Goal: Information Seeking & Learning: Check status

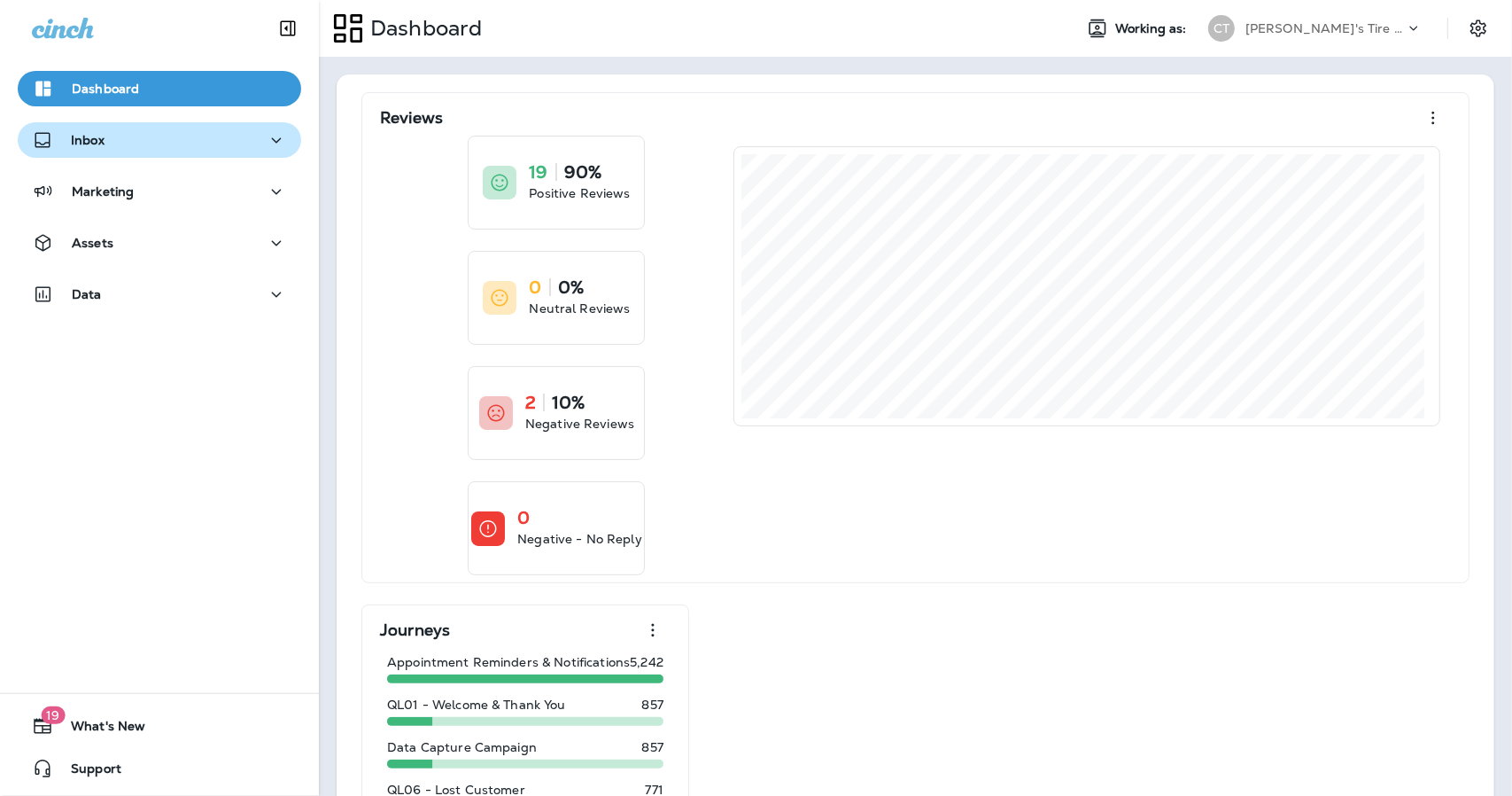
click at [97, 123] on button "Inbox" at bounding box center [160, 140] width 284 height 36
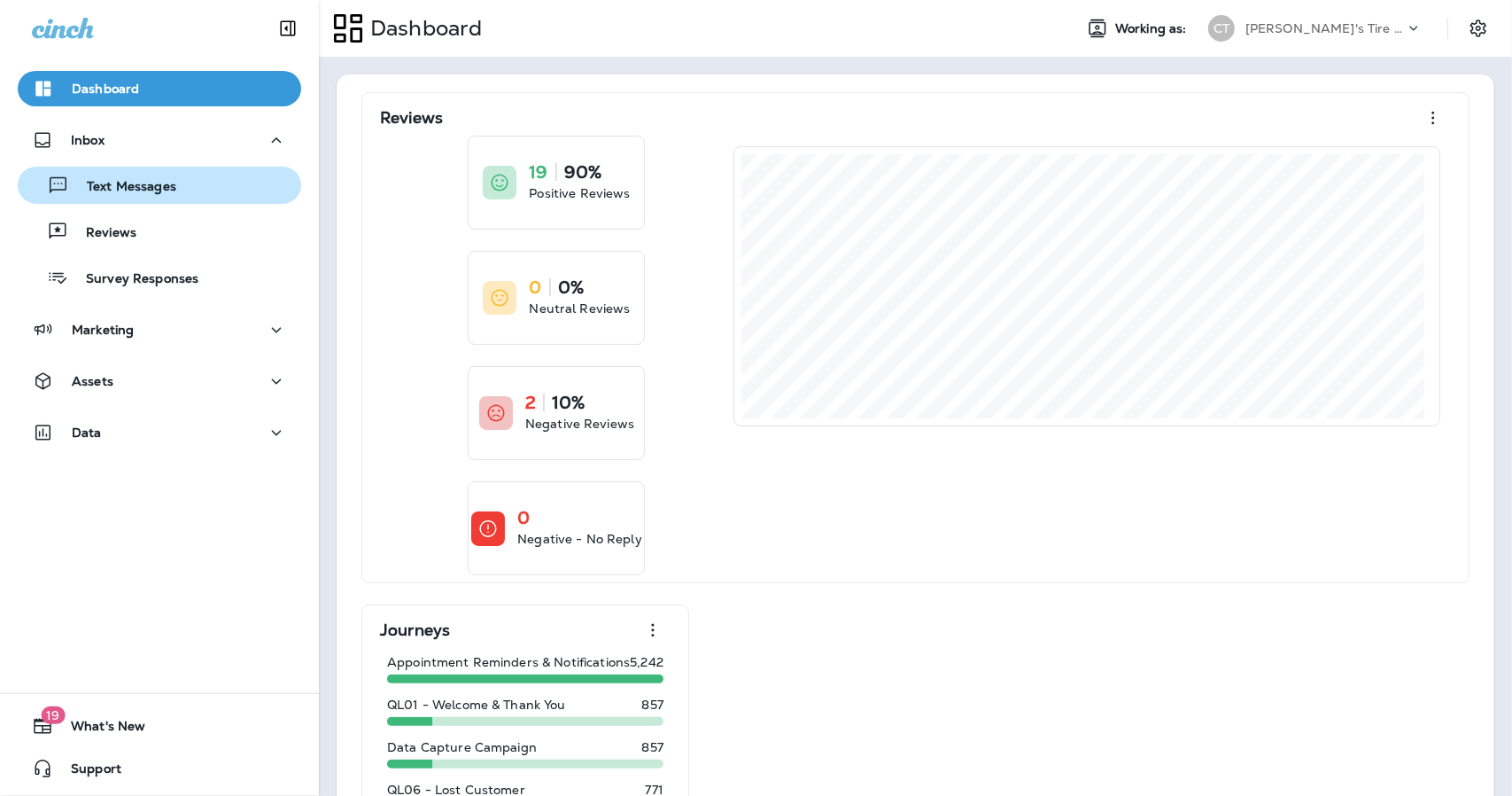
click at [105, 186] on p "Text Messages" at bounding box center [122, 187] width 107 height 17
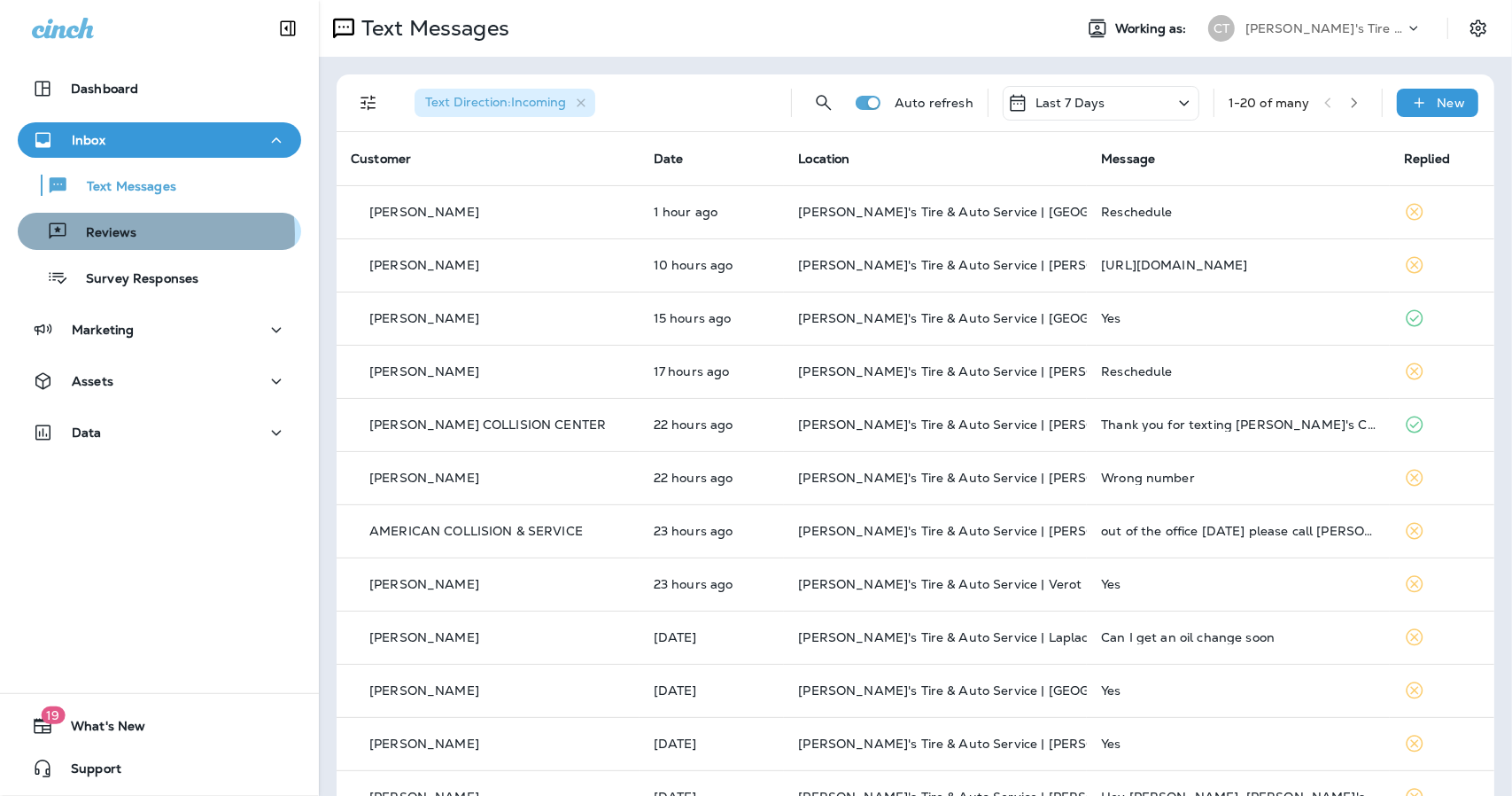
click at [113, 235] on p "Reviews" at bounding box center [102, 233] width 68 height 17
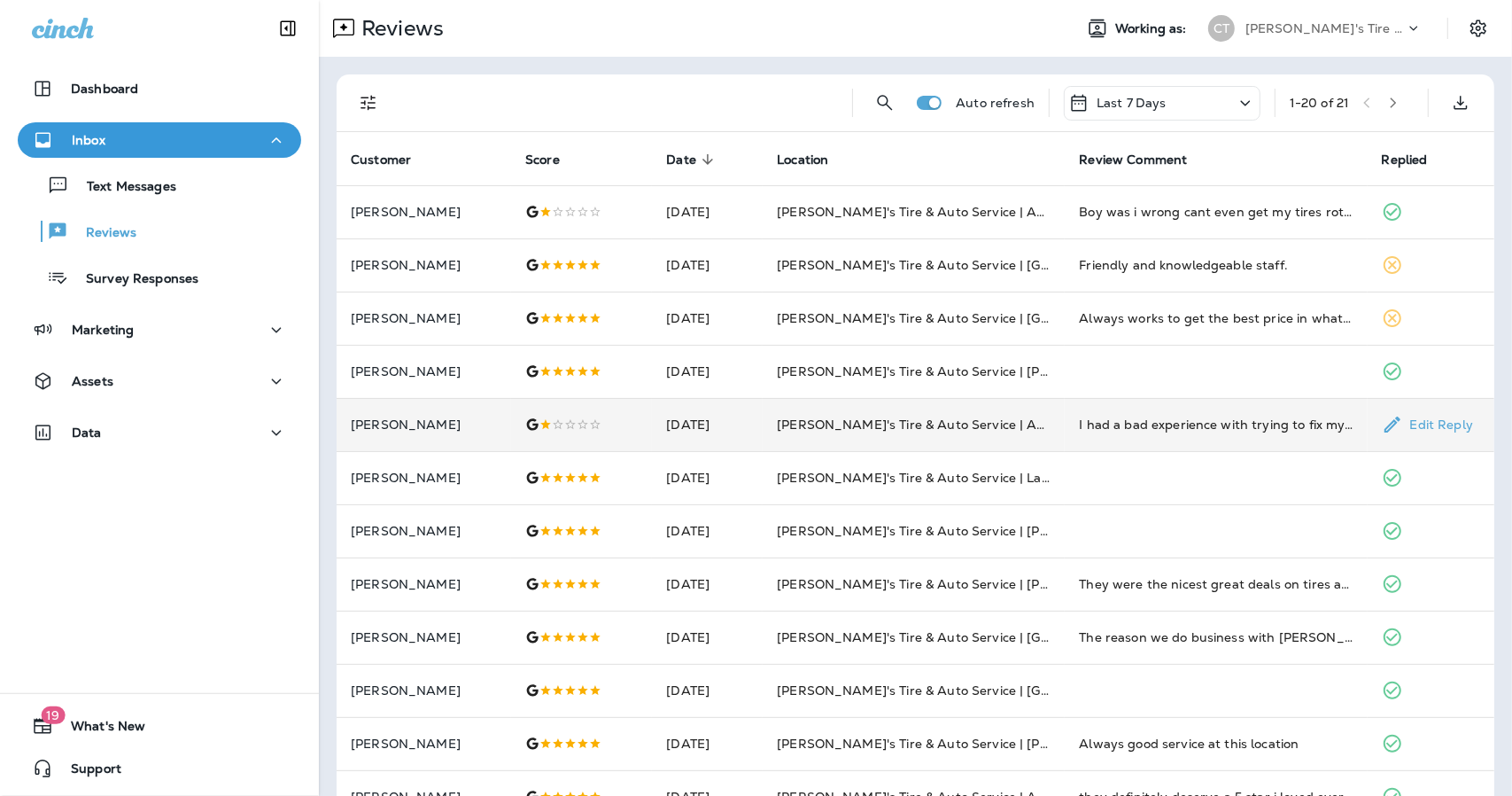
click at [762, 419] on td "[DATE]" at bounding box center [707, 425] width 111 height 54
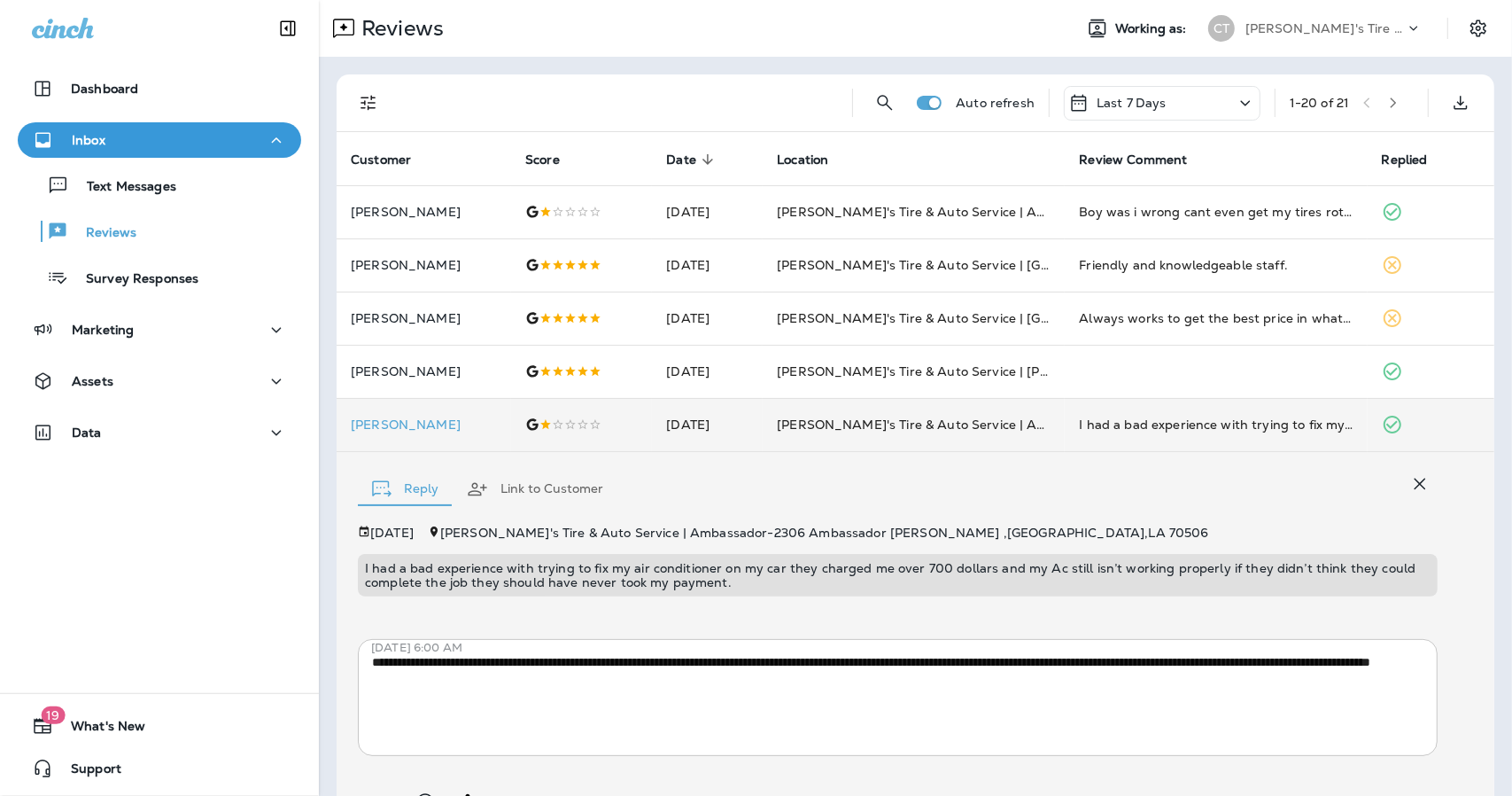
scroll to position [92, 0]
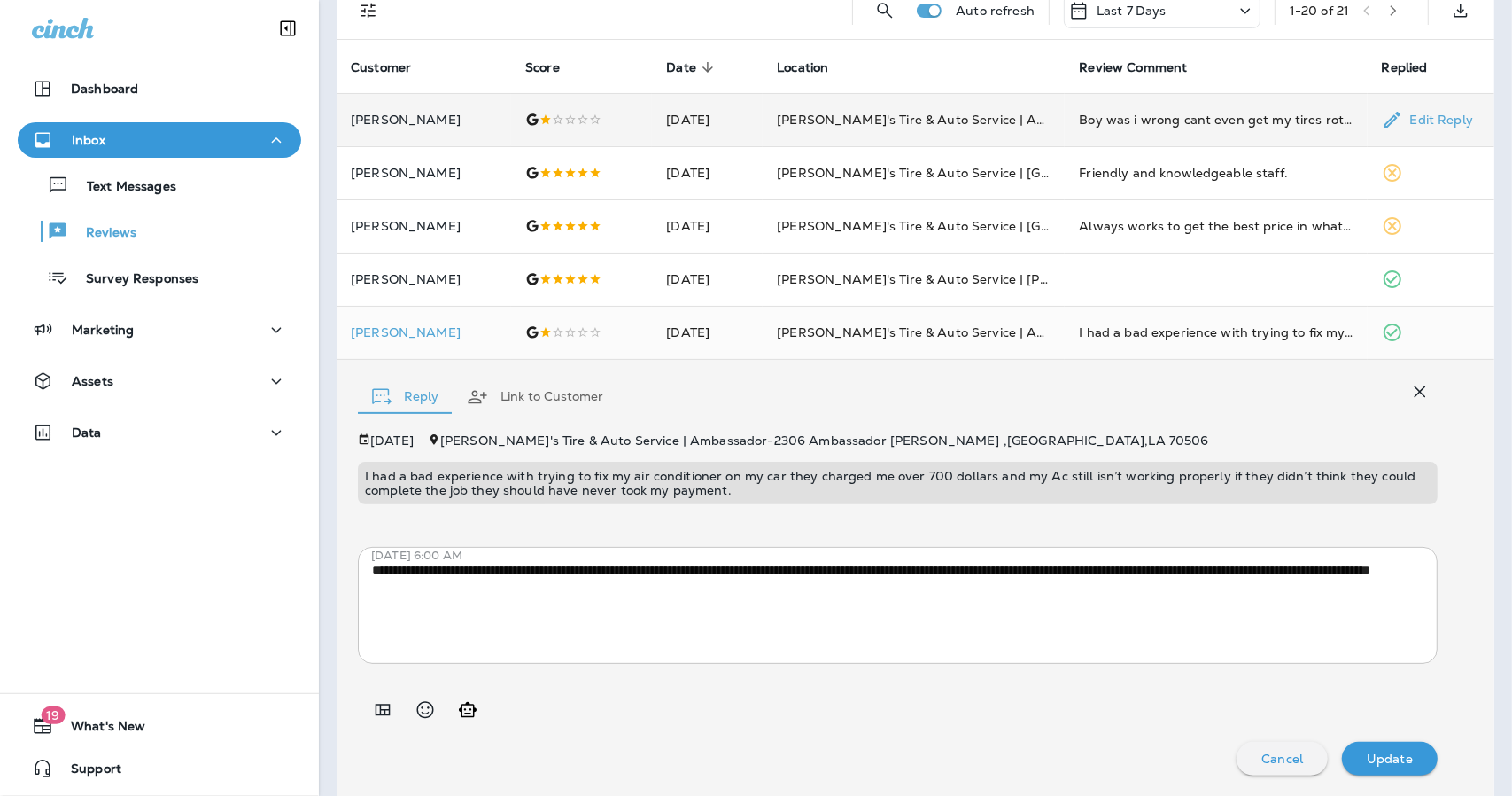
click at [740, 125] on td "[DATE]" at bounding box center [707, 120] width 111 height 54
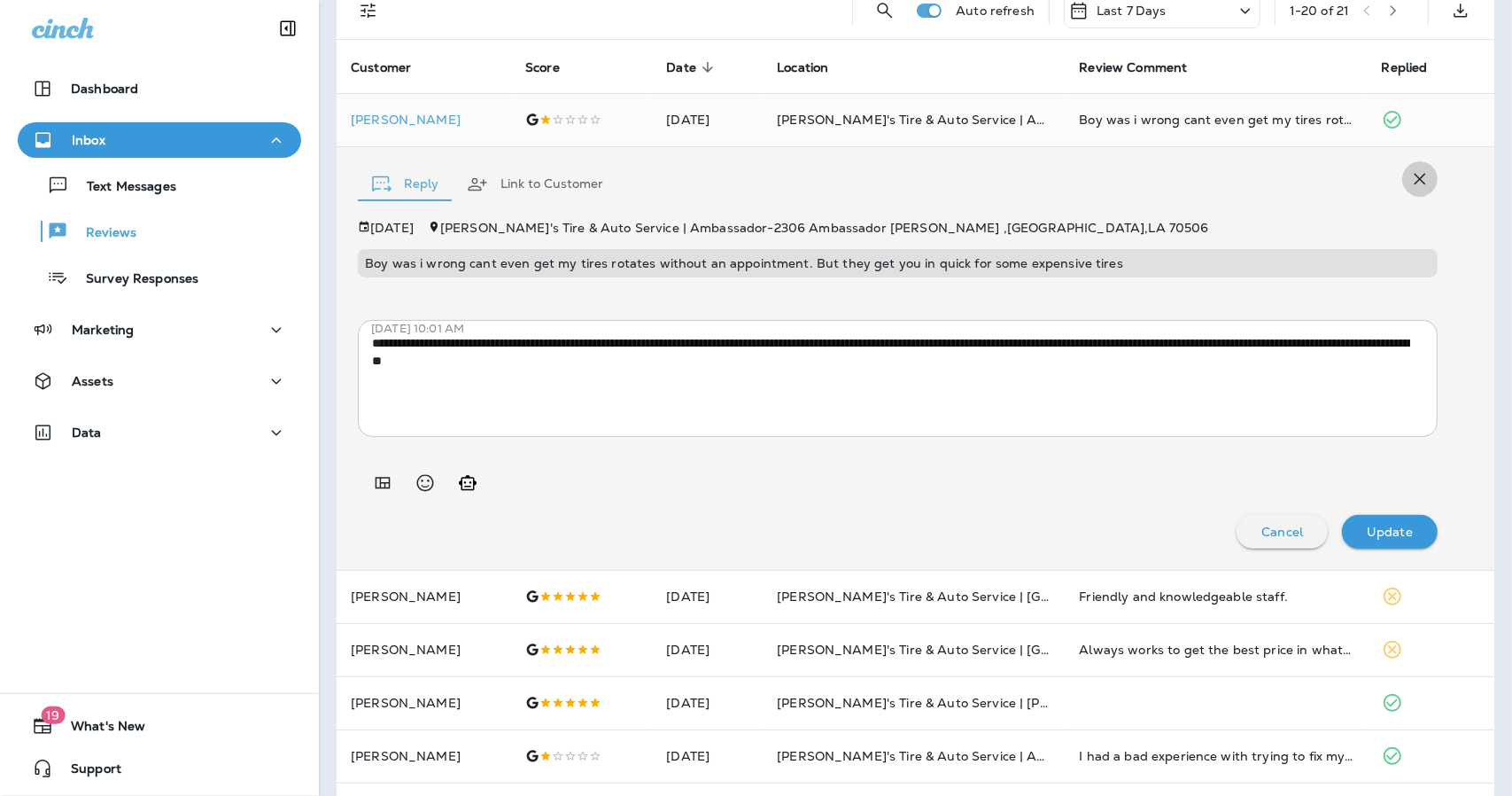
click at [1411, 180] on icon "button" at bounding box center [1420, 179] width 21 height 21
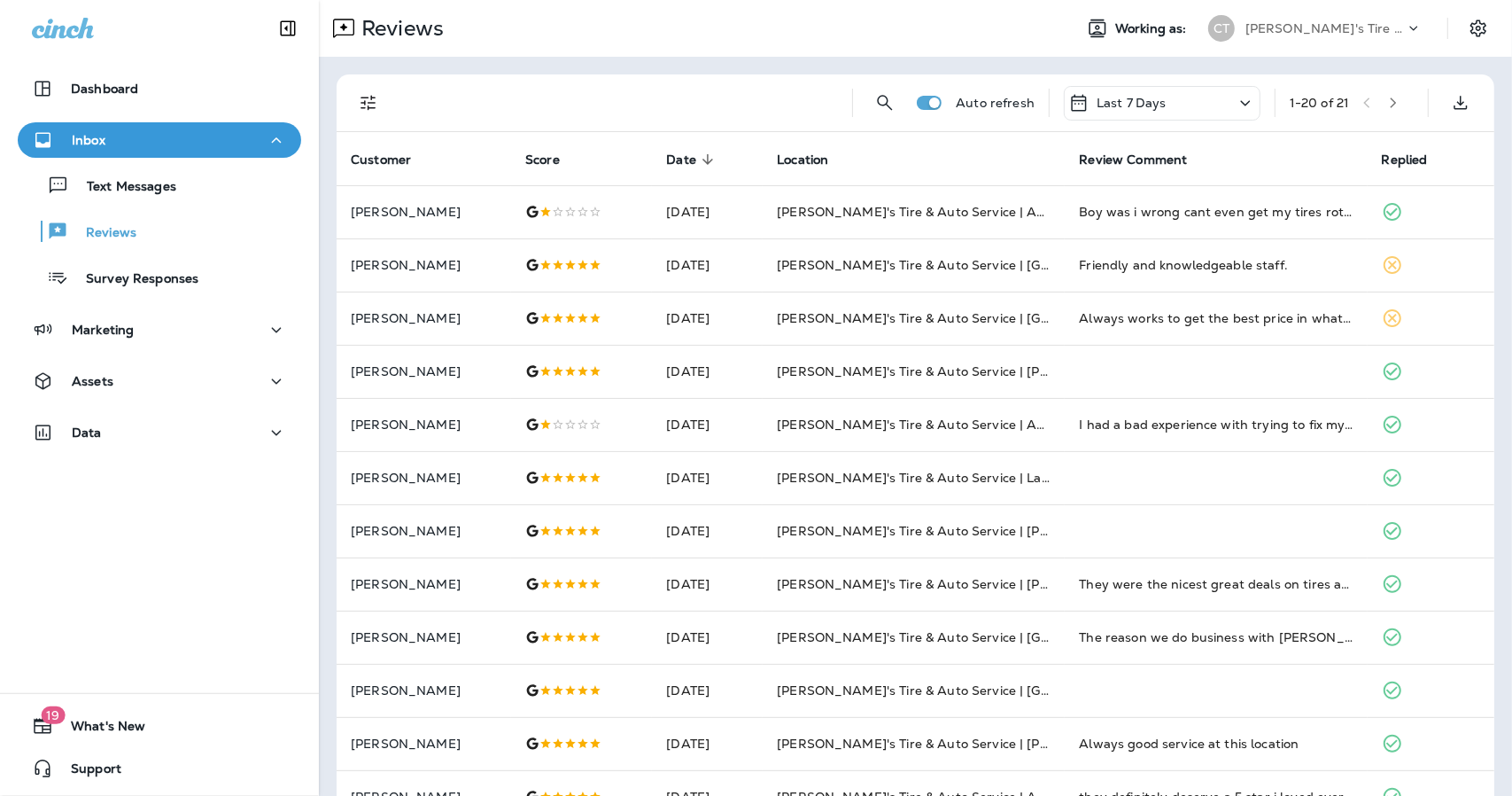
scroll to position [0, 0]
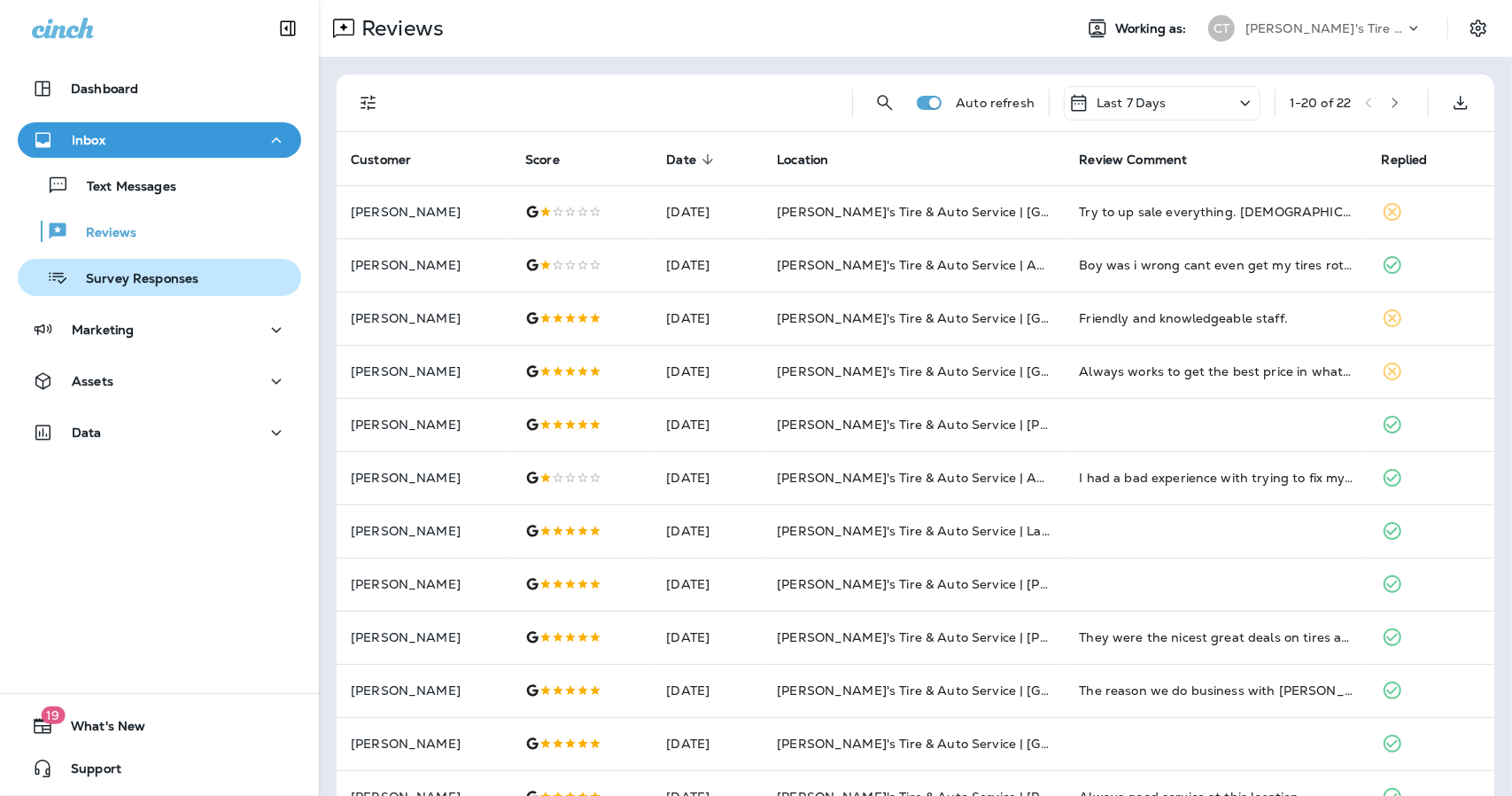
click at [149, 267] on div "Survey Responses" at bounding box center [112, 278] width 174 height 27
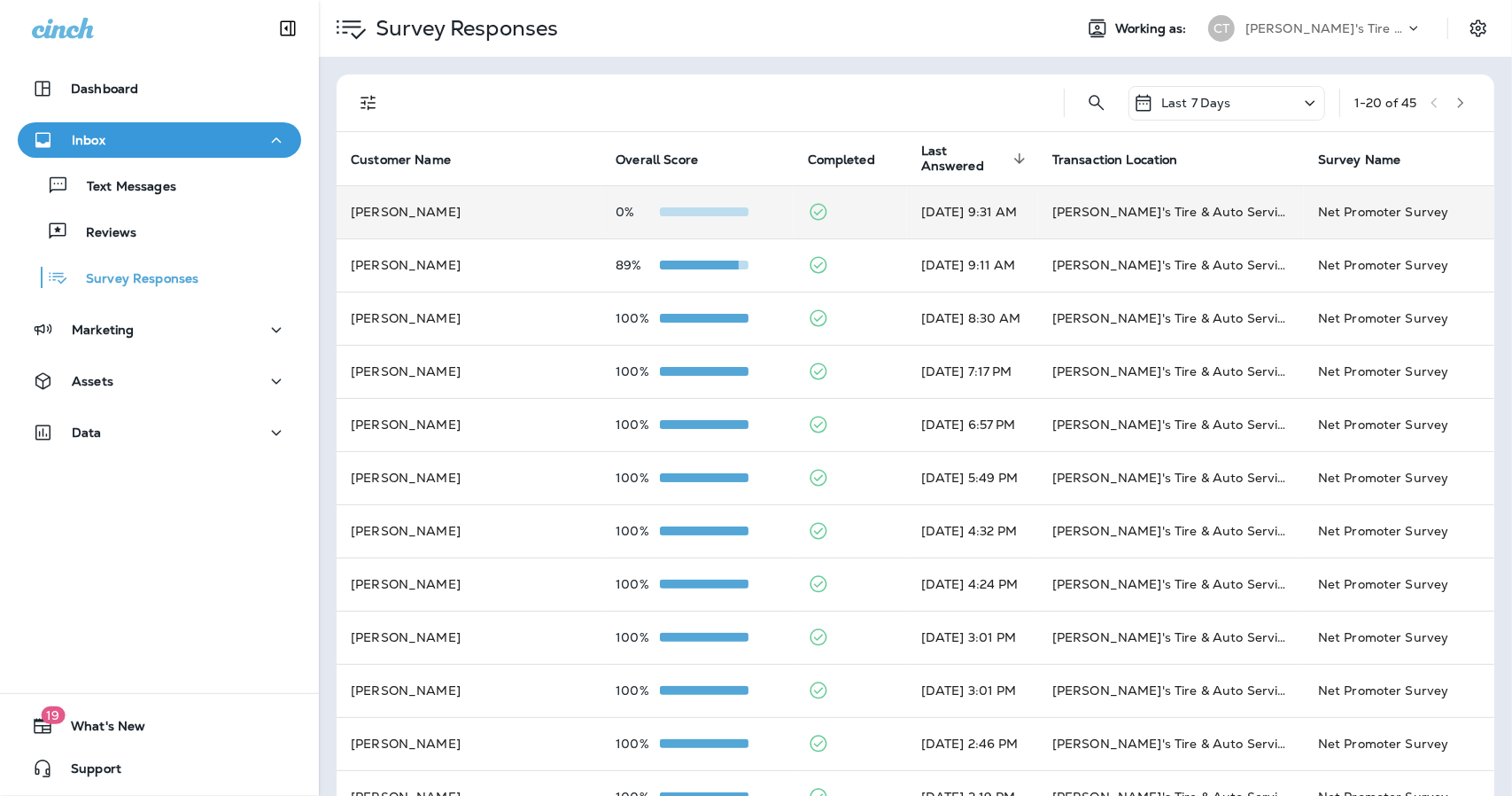
click at [853, 214] on td at bounding box center [850, 212] width 113 height 54
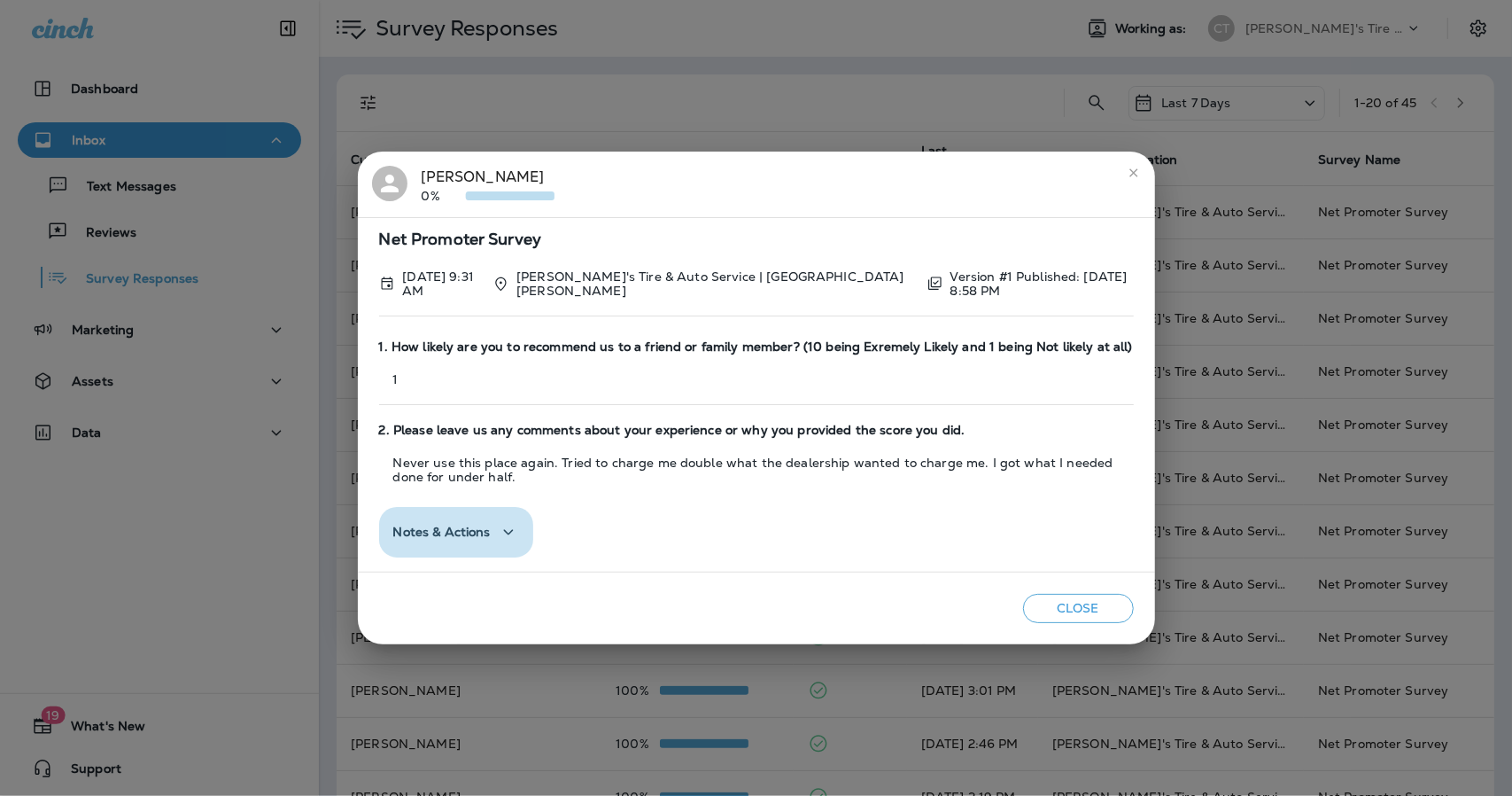
click at [466, 532] on span "Notes & Actions" at bounding box center [442, 532] width 97 height 15
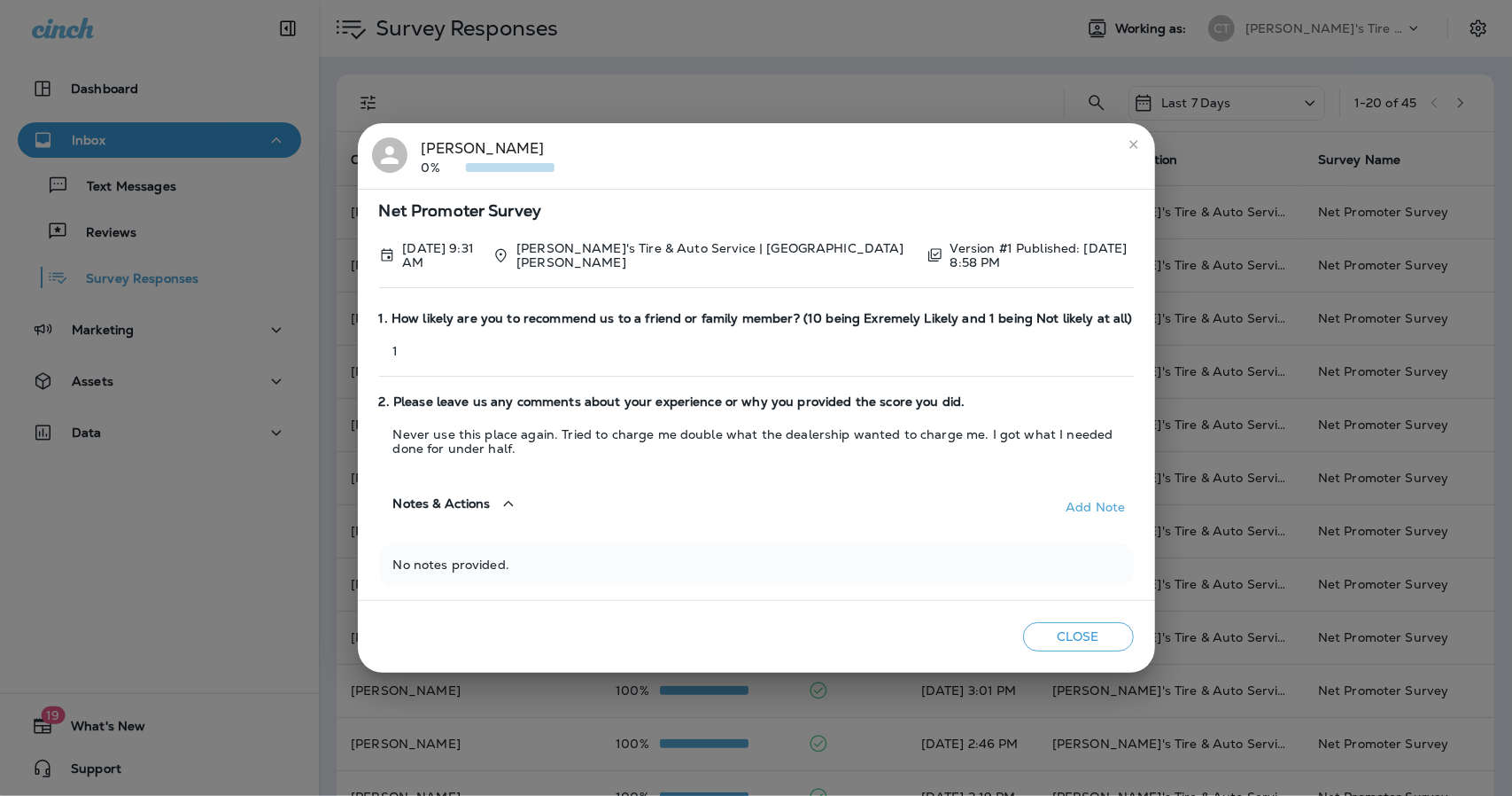
click at [1128, 152] on icon "close" at bounding box center [1134, 145] width 14 height 14
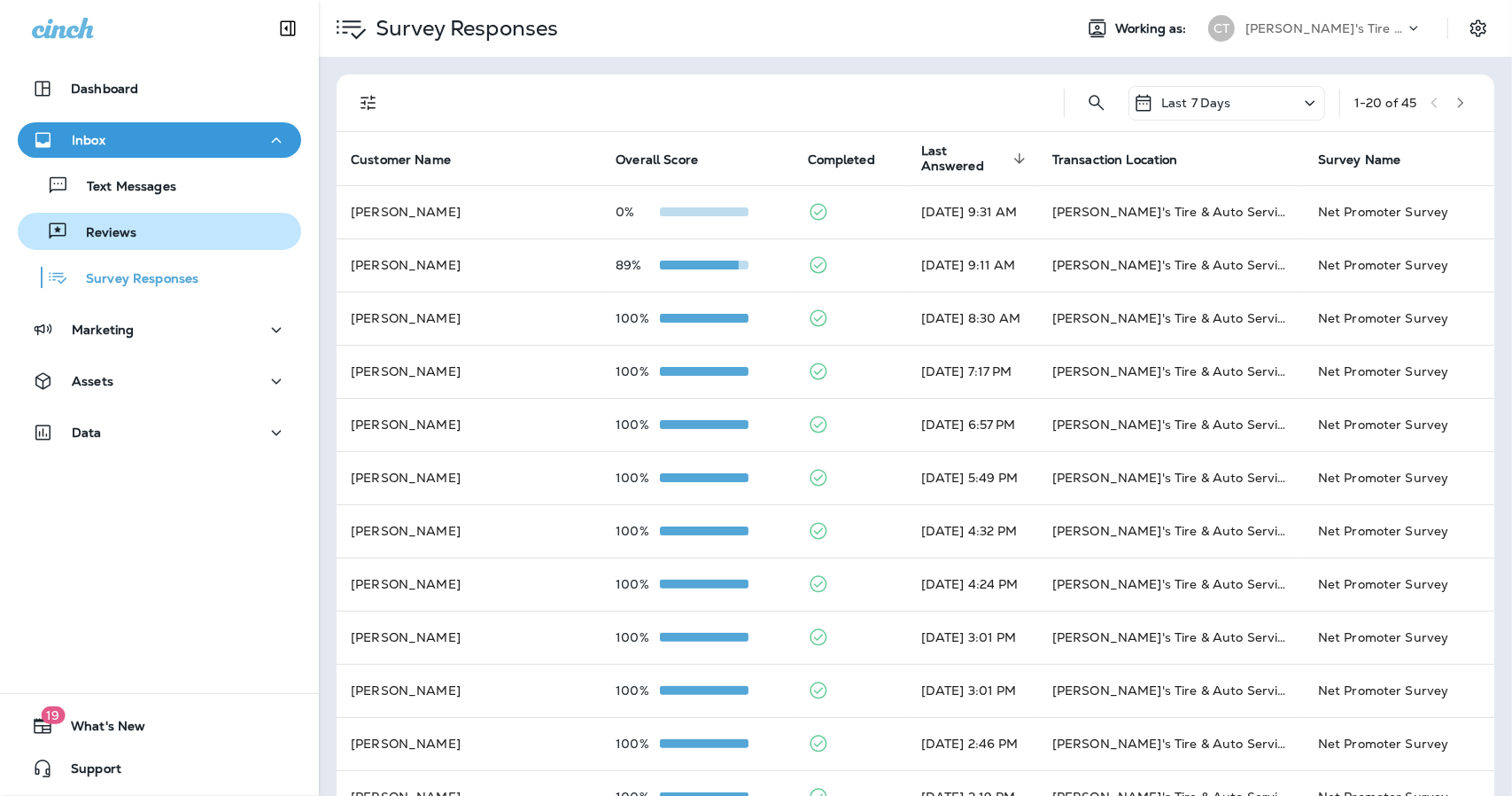
click at [123, 245] on button "Reviews" at bounding box center [160, 231] width 284 height 37
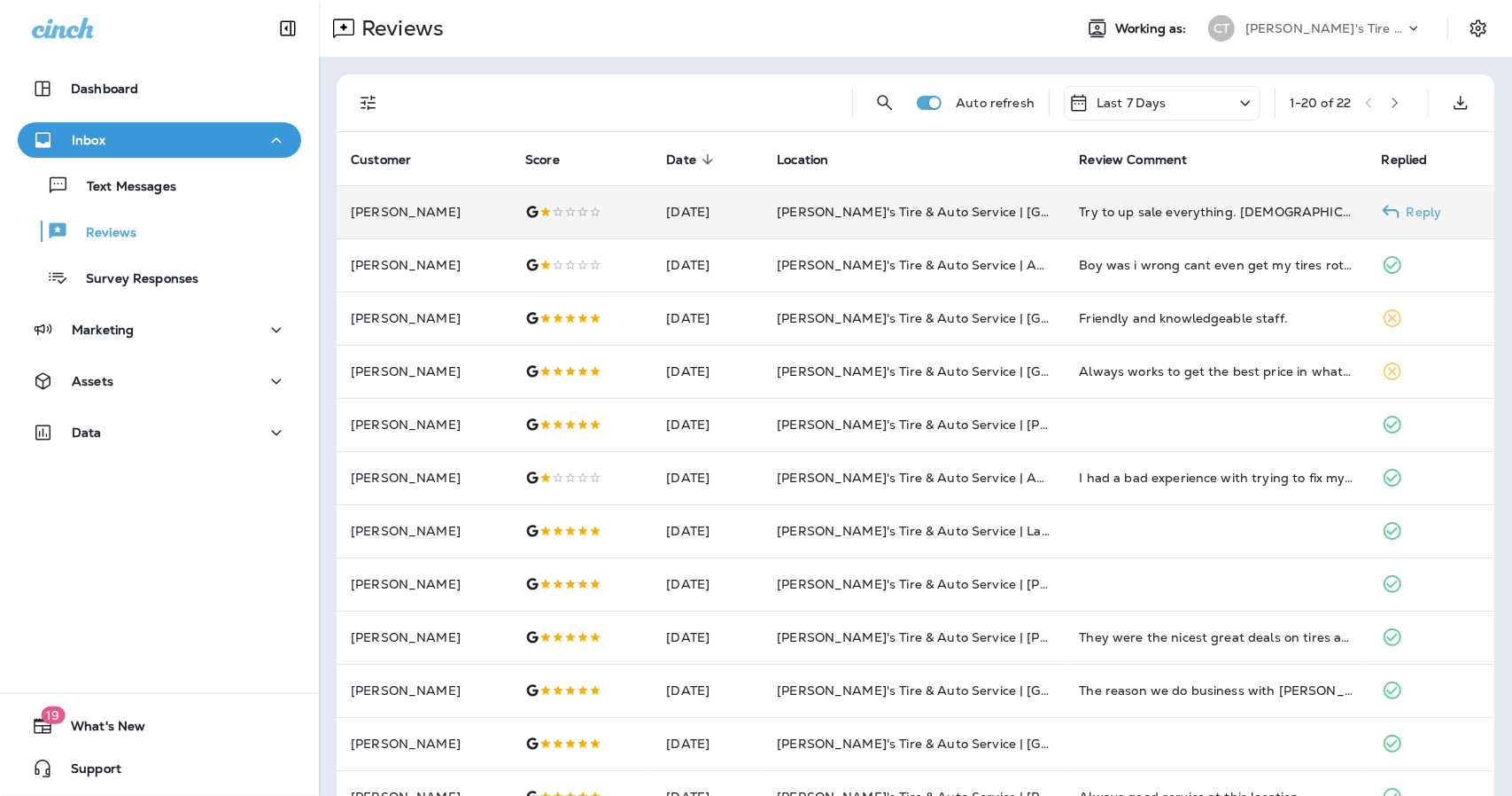
click at [742, 213] on td "[DATE]" at bounding box center [707, 212] width 111 height 54
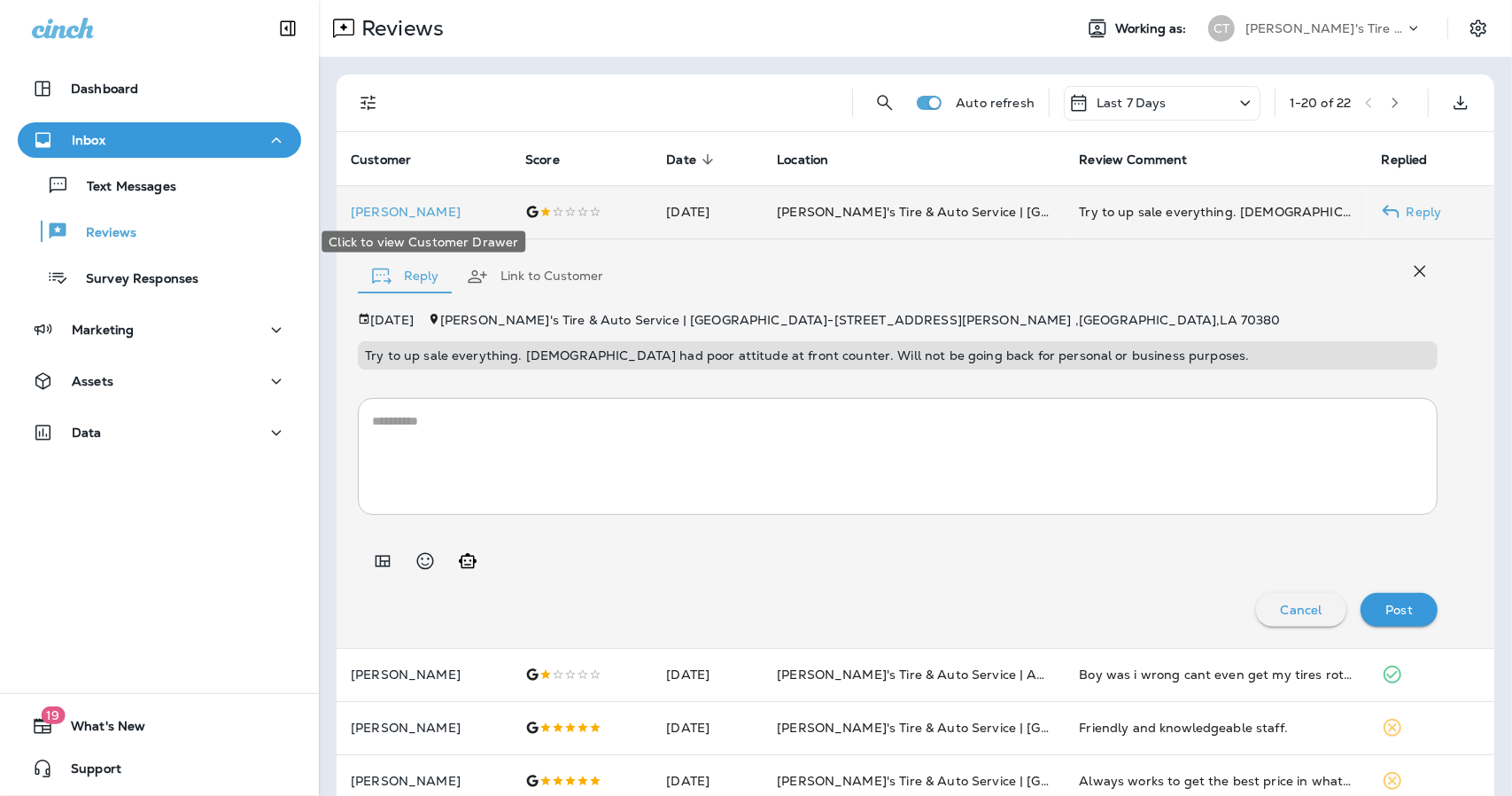
click at [483, 205] on p "[PERSON_NAME]" at bounding box center [424, 211] width 146 height 14
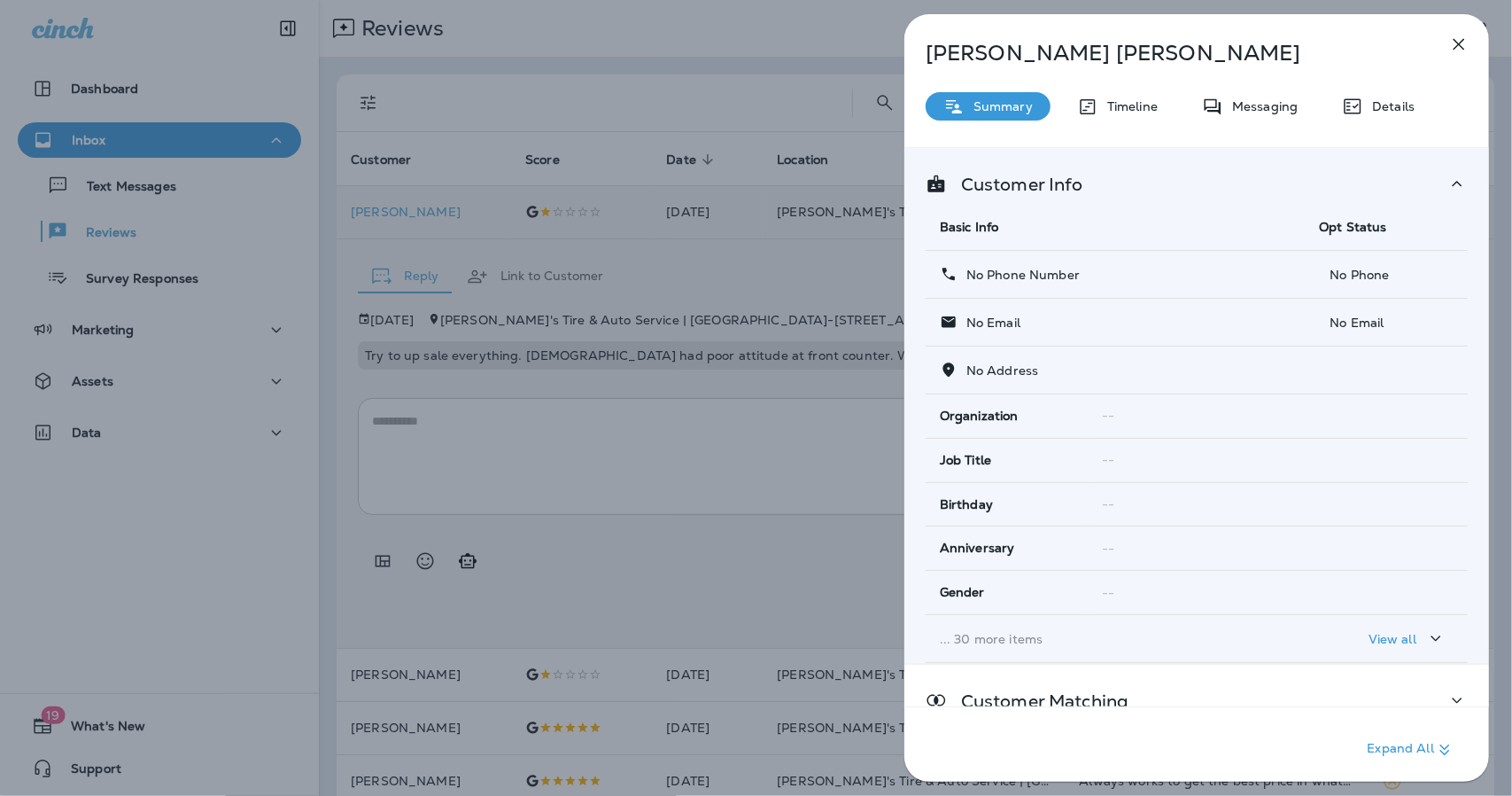
click at [1469, 51] on icon "button" at bounding box center [1459, 45] width 21 height 21
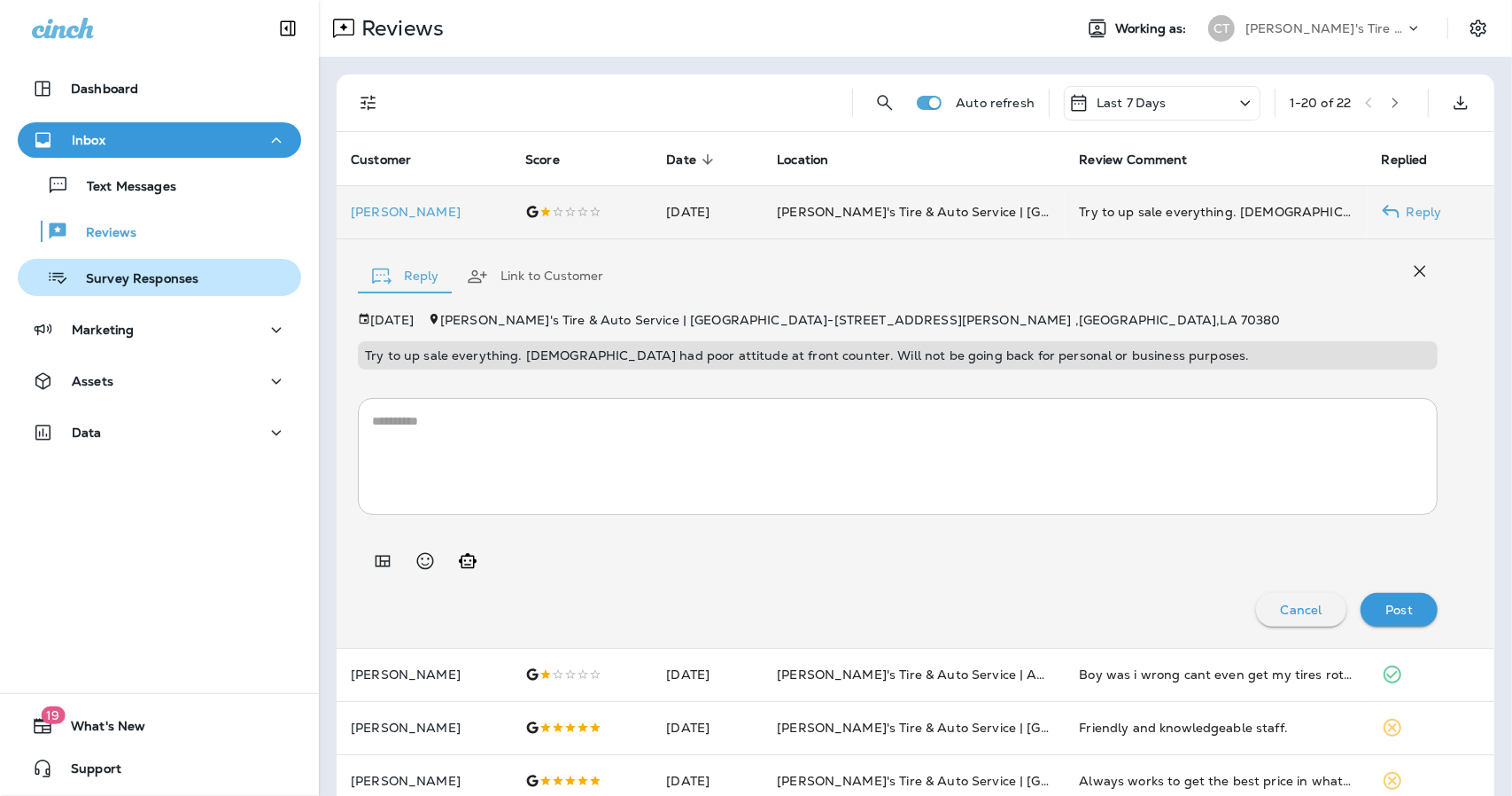
click at [133, 274] on p "Survey Responses" at bounding box center [133, 279] width 130 height 17
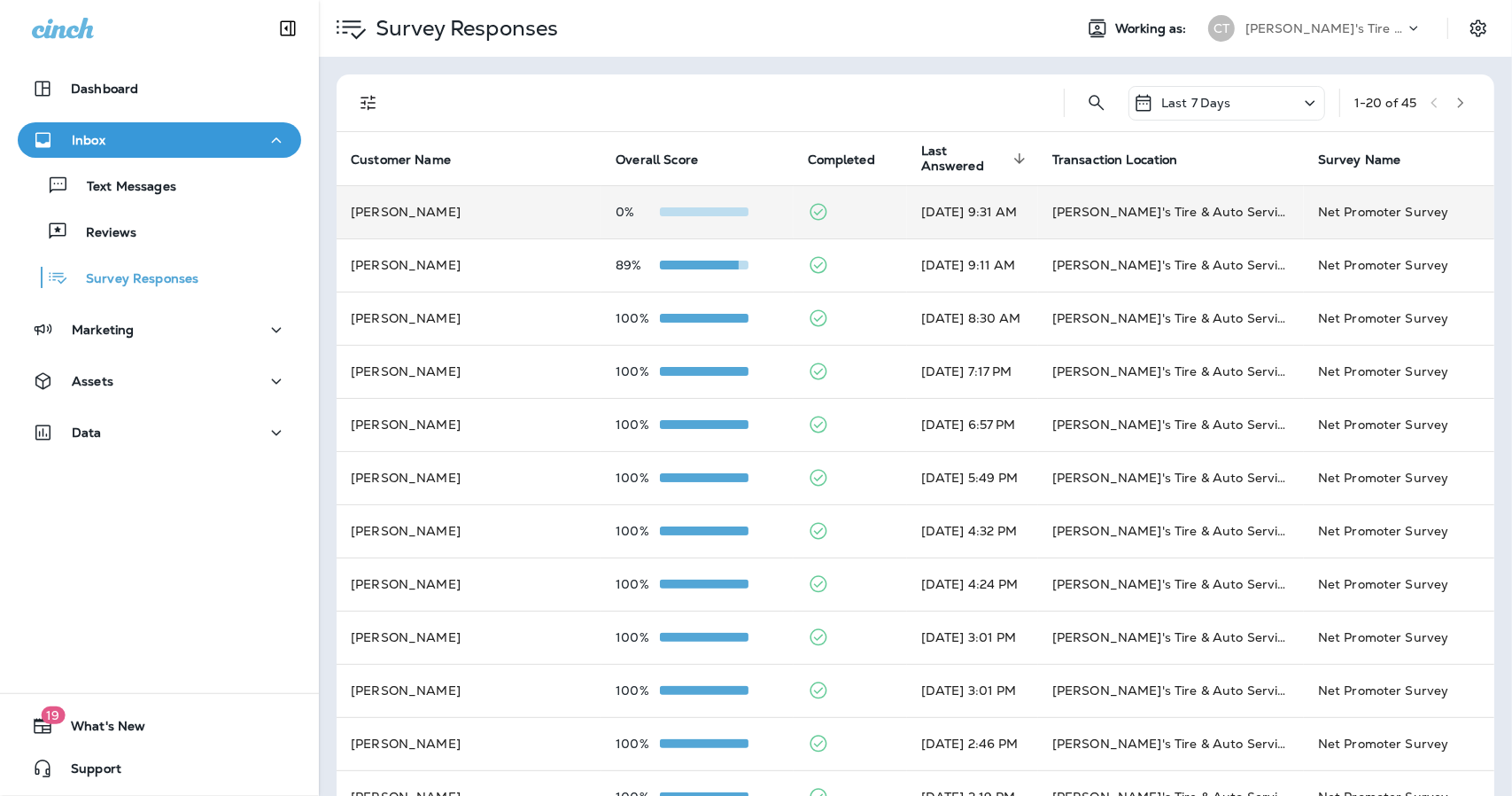
click at [735, 216] on div "0%" at bounding box center [697, 211] width 163 height 14
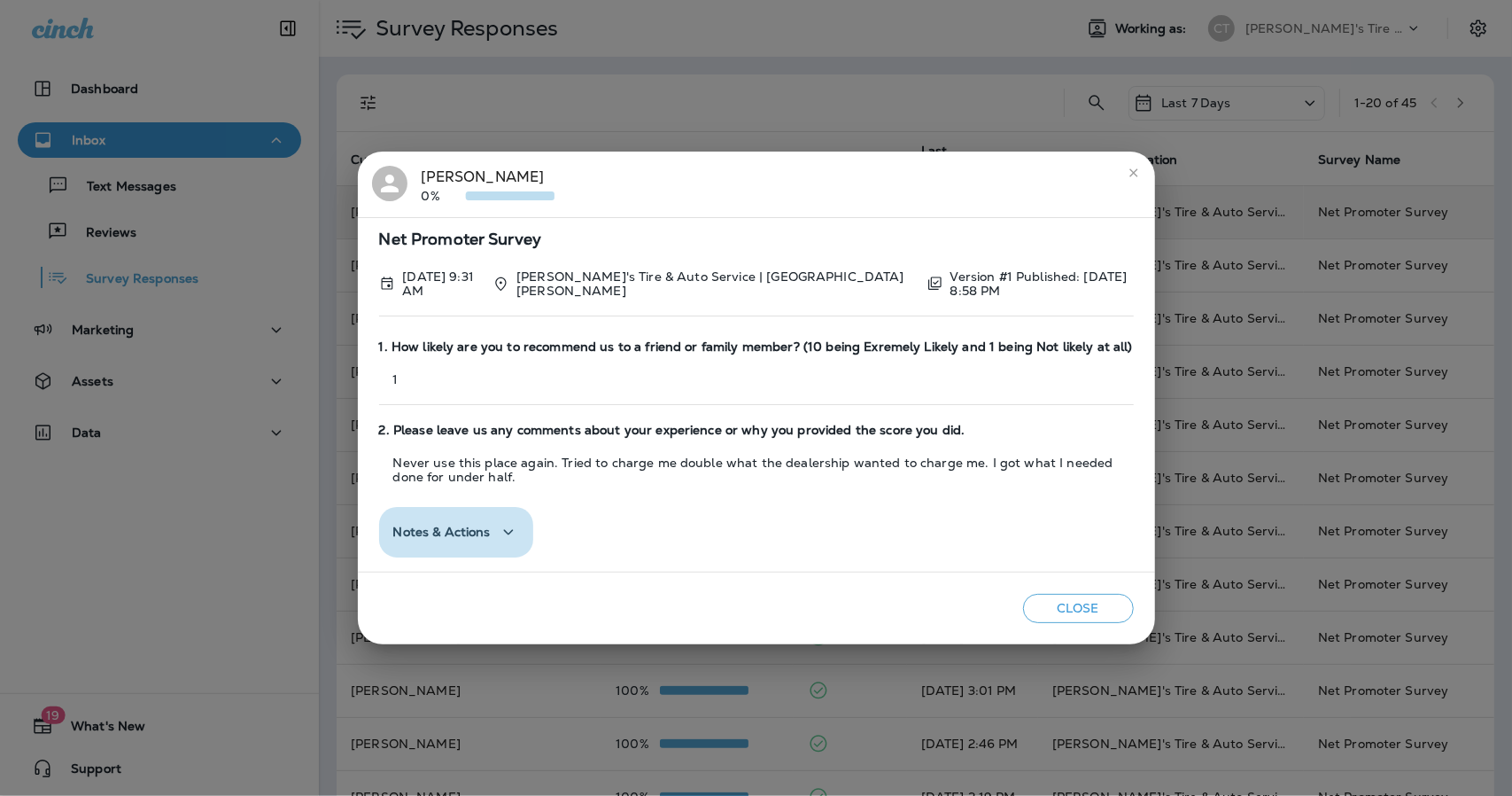
click at [483, 546] on button "Notes & Actions" at bounding box center [456, 532] width 154 height 51
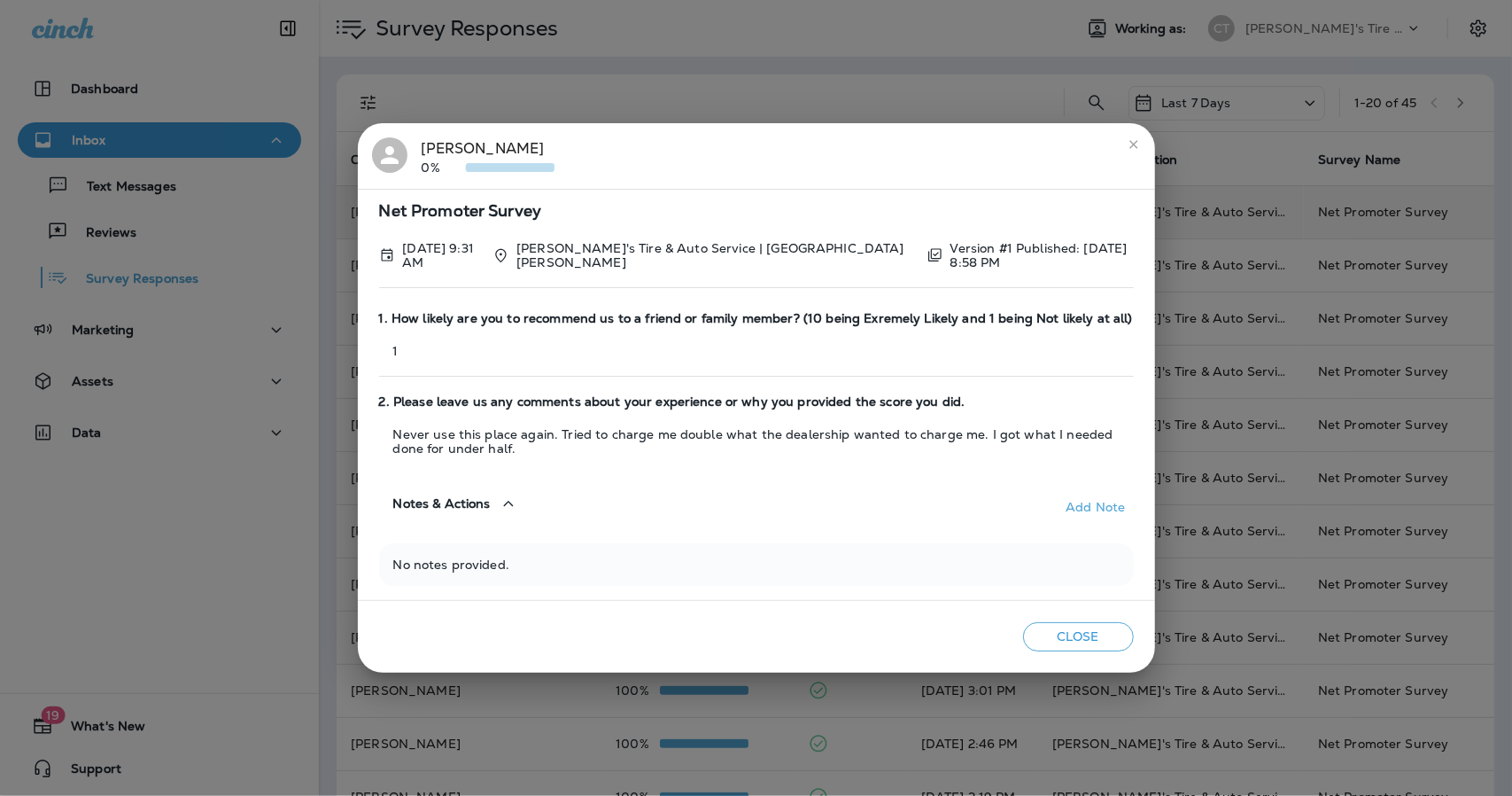
click at [480, 518] on button "Notes & Actions" at bounding box center [456, 503] width 154 height 51
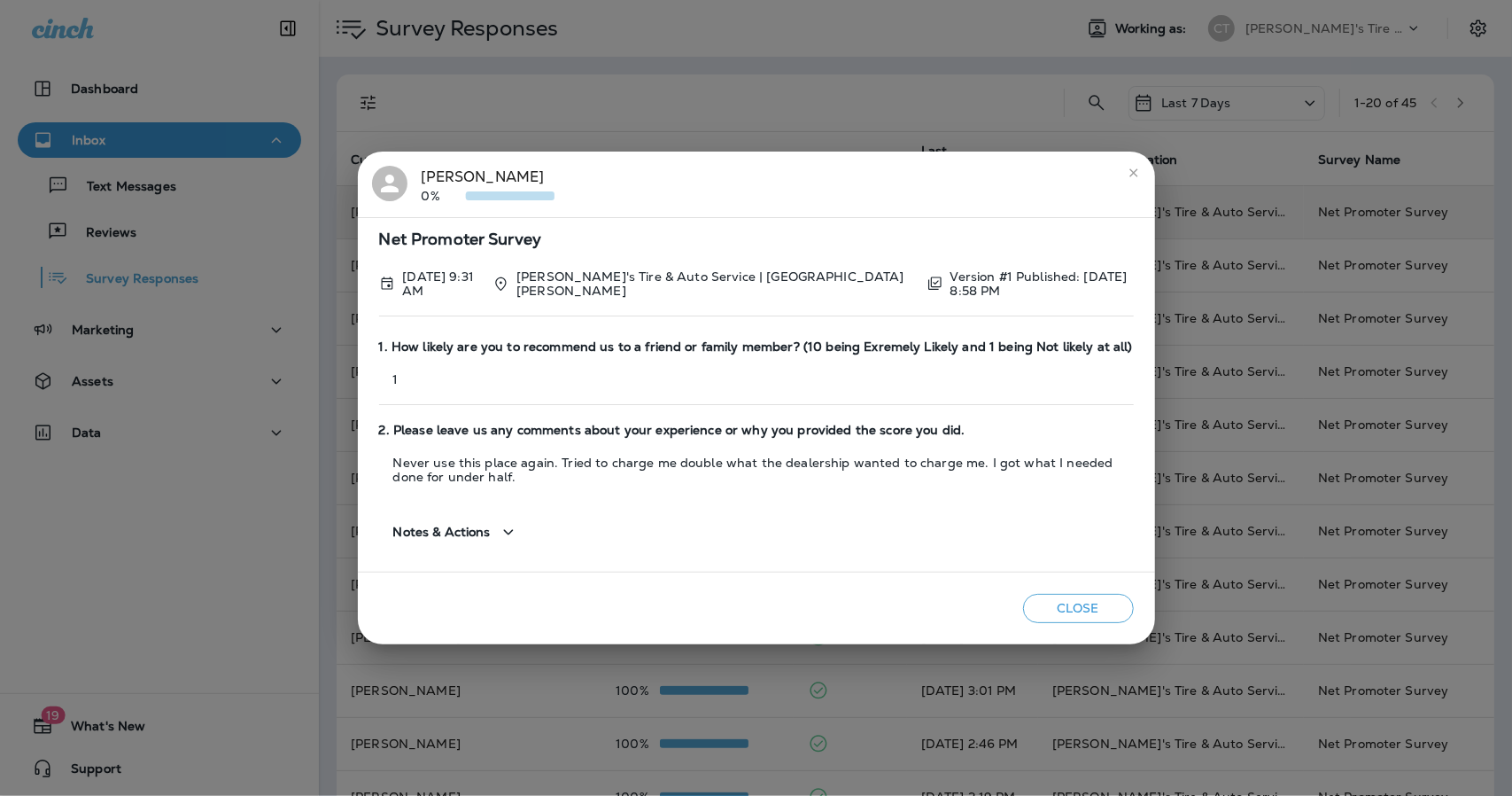
click at [1136, 177] on icon "close" at bounding box center [1134, 173] width 14 height 14
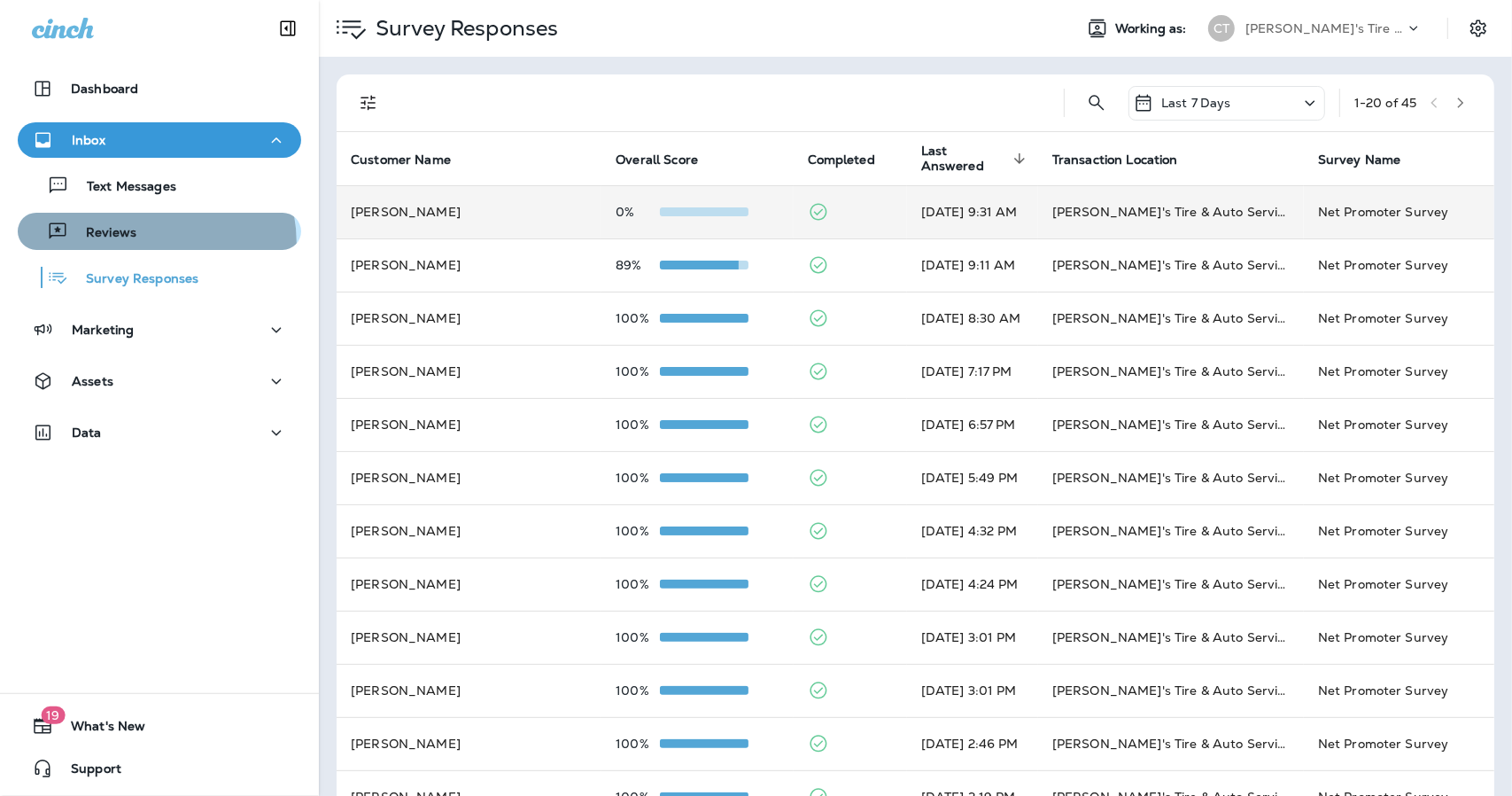
click at [122, 245] on button "Reviews" at bounding box center [160, 231] width 284 height 37
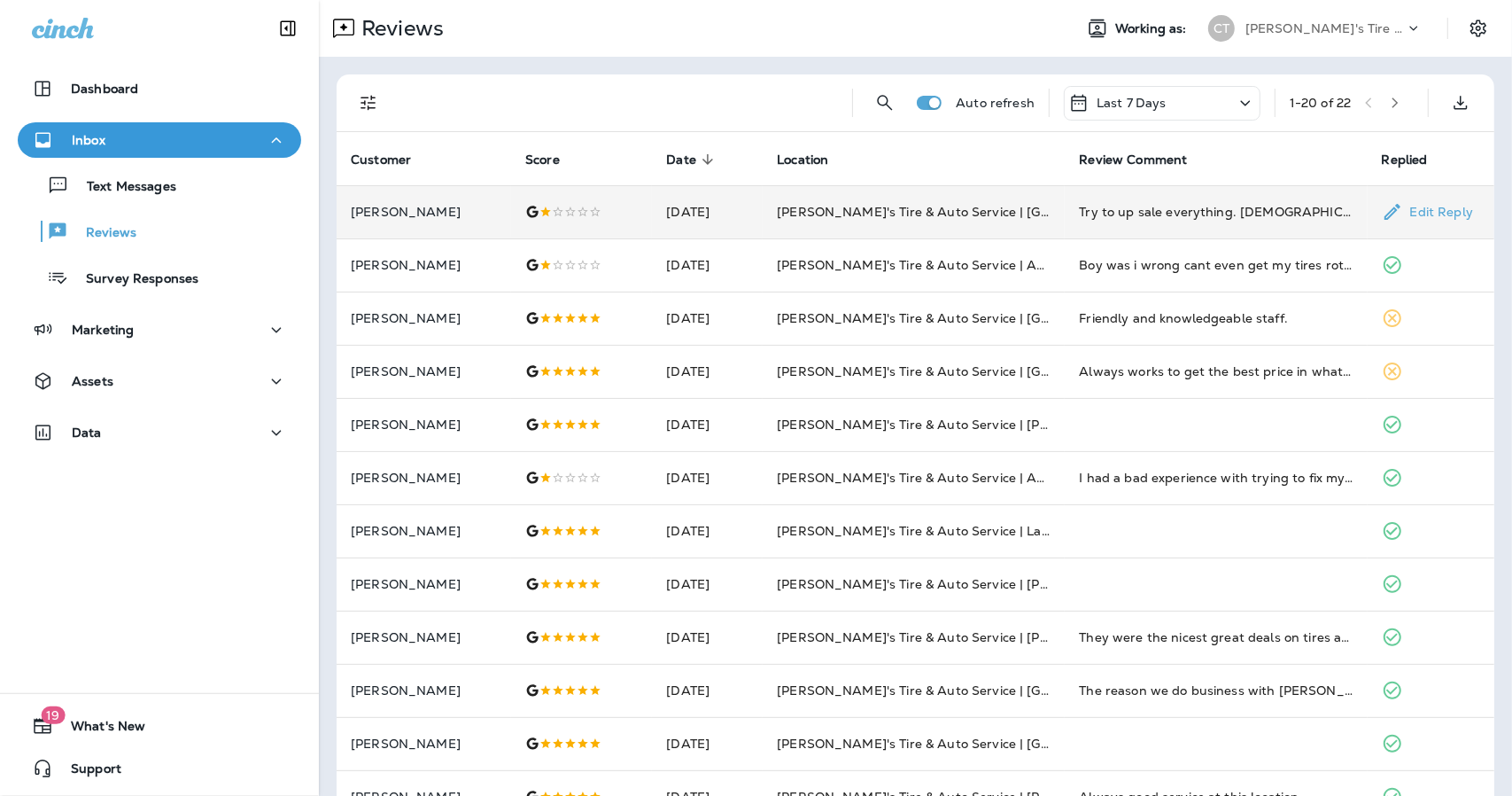
click at [770, 225] on td "[PERSON_NAME]'s Tire & Auto Service | [GEOGRAPHIC_DATA]" at bounding box center [913, 212] width 302 height 54
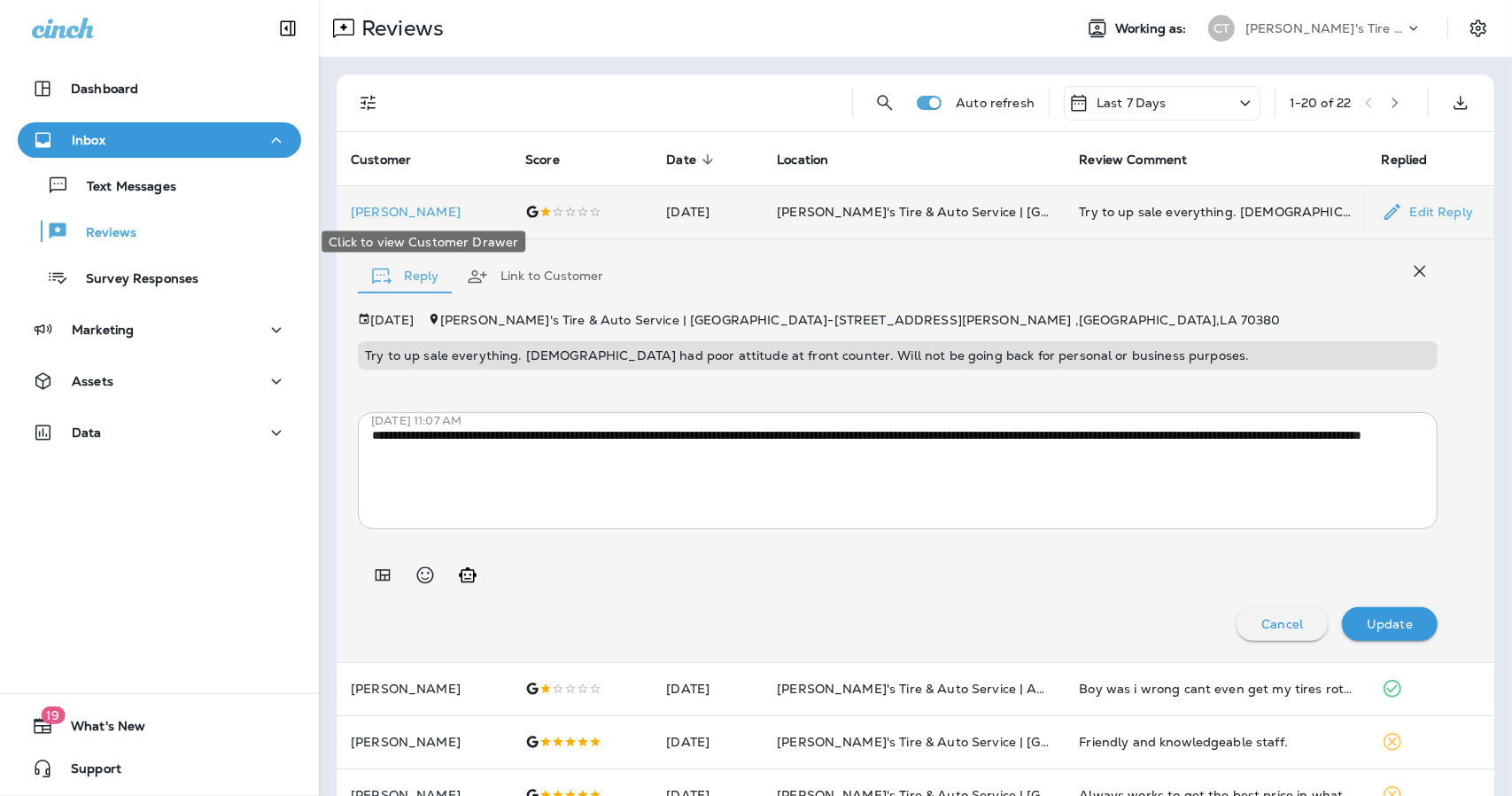
click at [377, 211] on p "[PERSON_NAME]" at bounding box center [424, 211] width 146 height 14
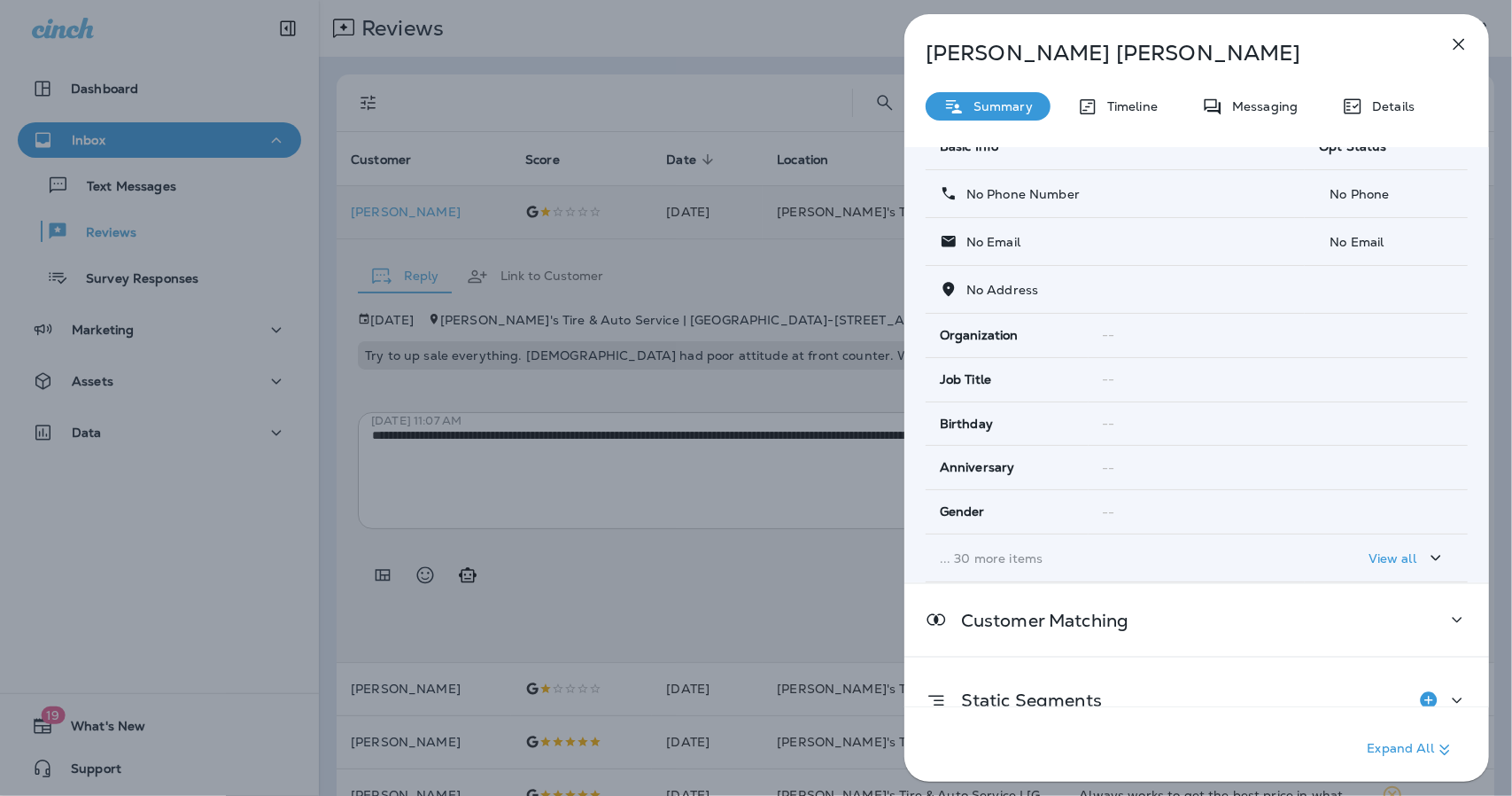
scroll to position [112, 0]
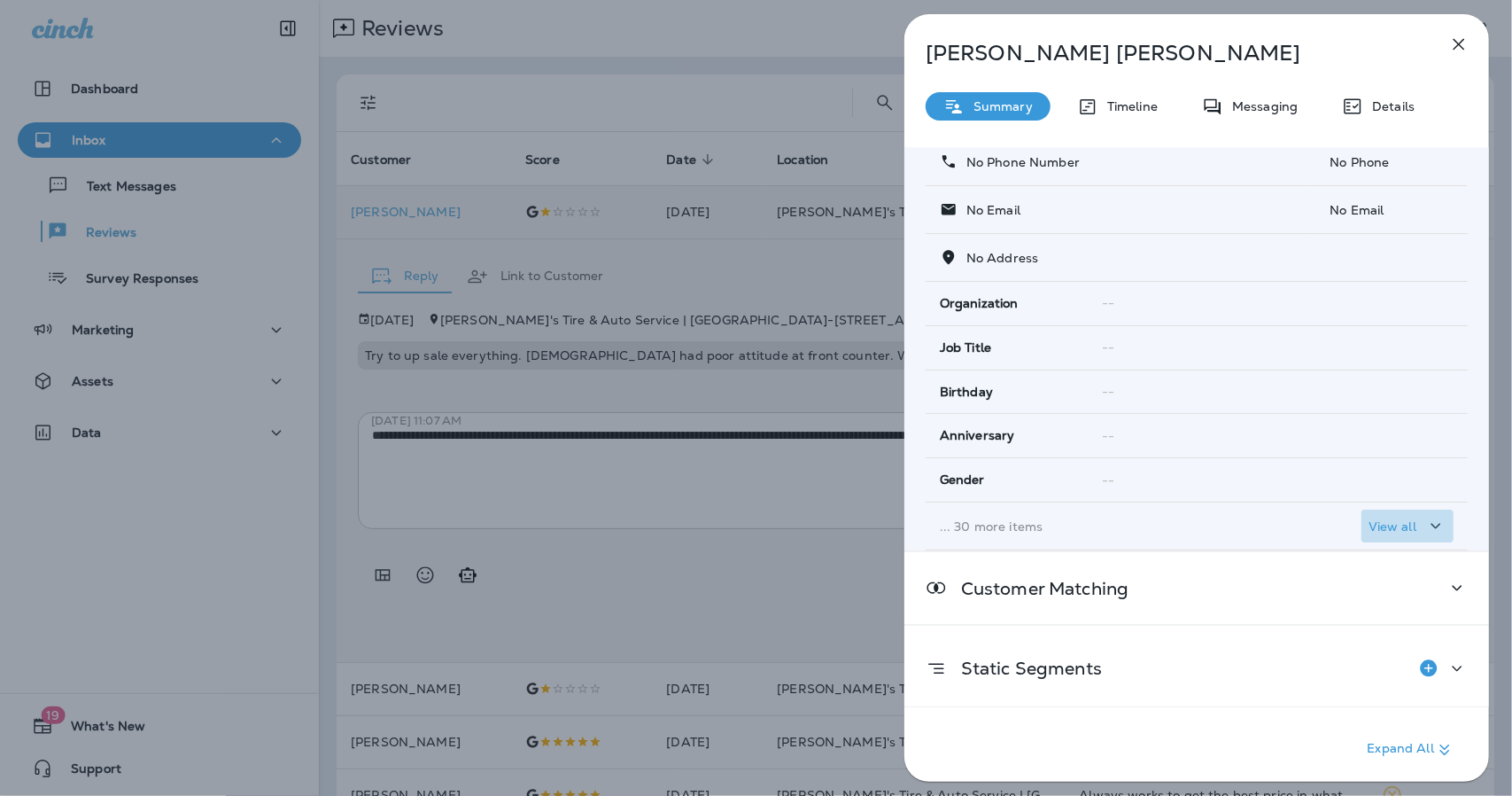
click at [1428, 526] on icon "button" at bounding box center [1436, 526] width 21 height 22
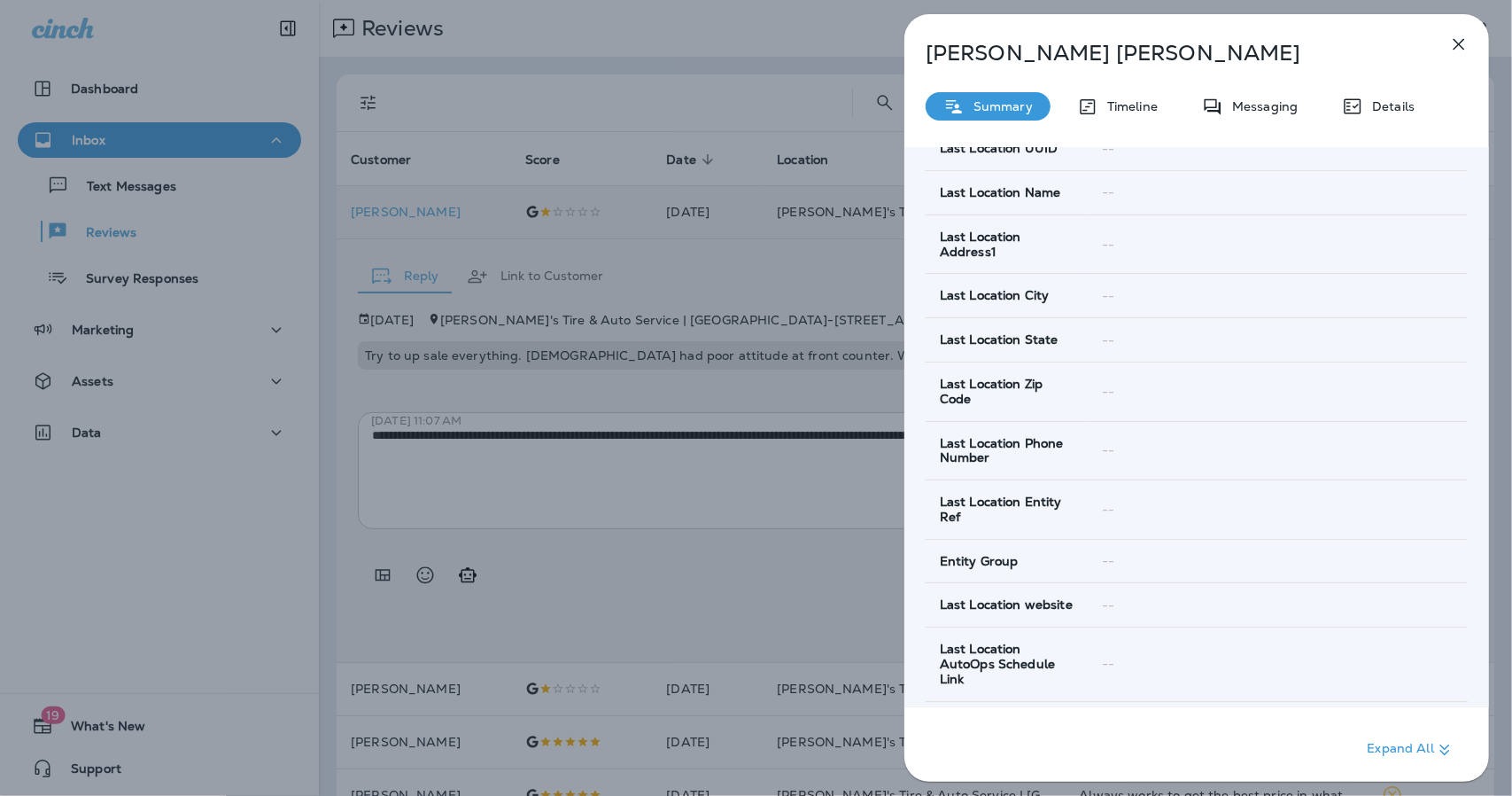
scroll to position [1607, 0]
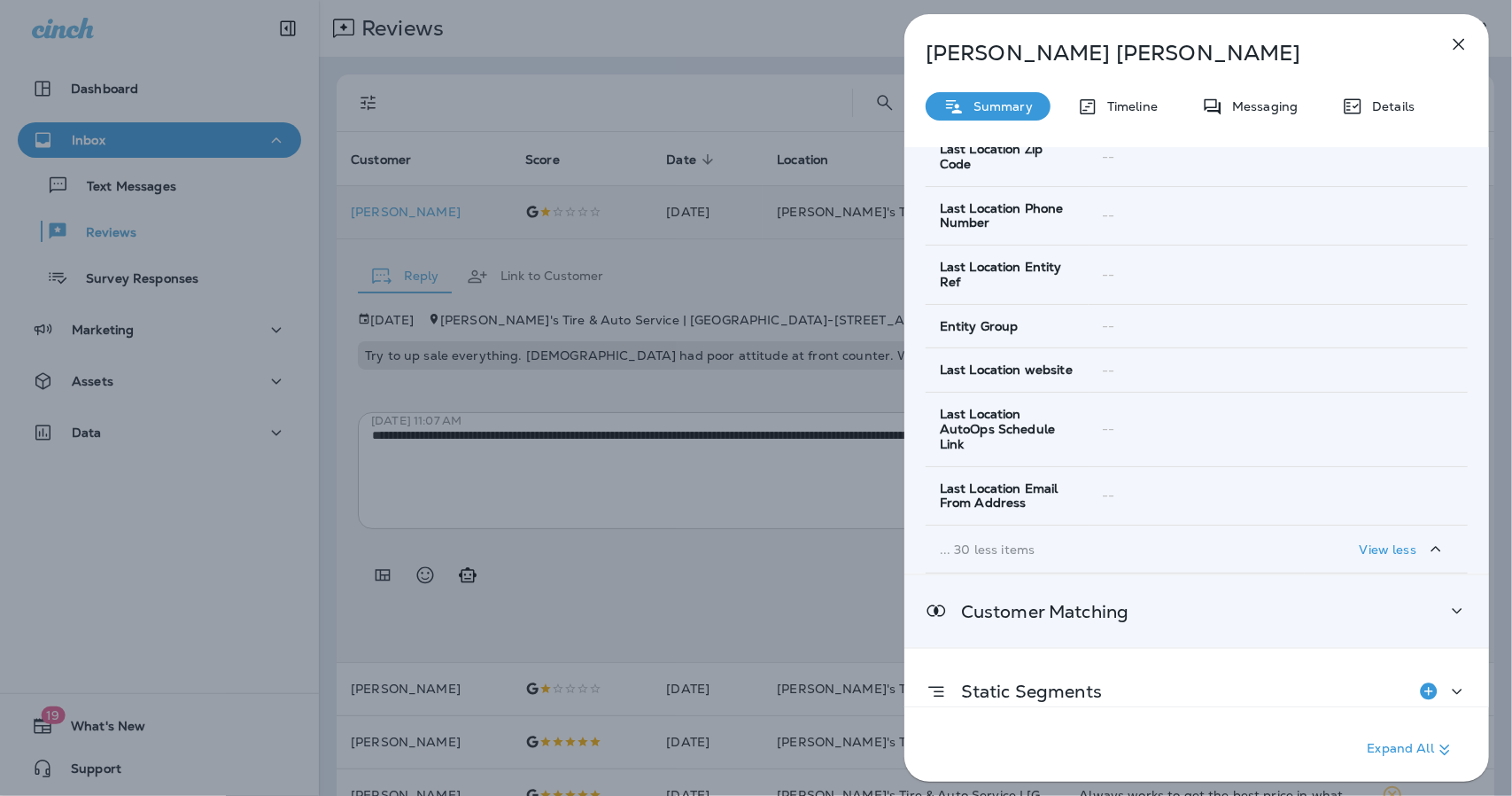
click at [1447, 600] on icon at bounding box center [1458, 610] width 21 height 22
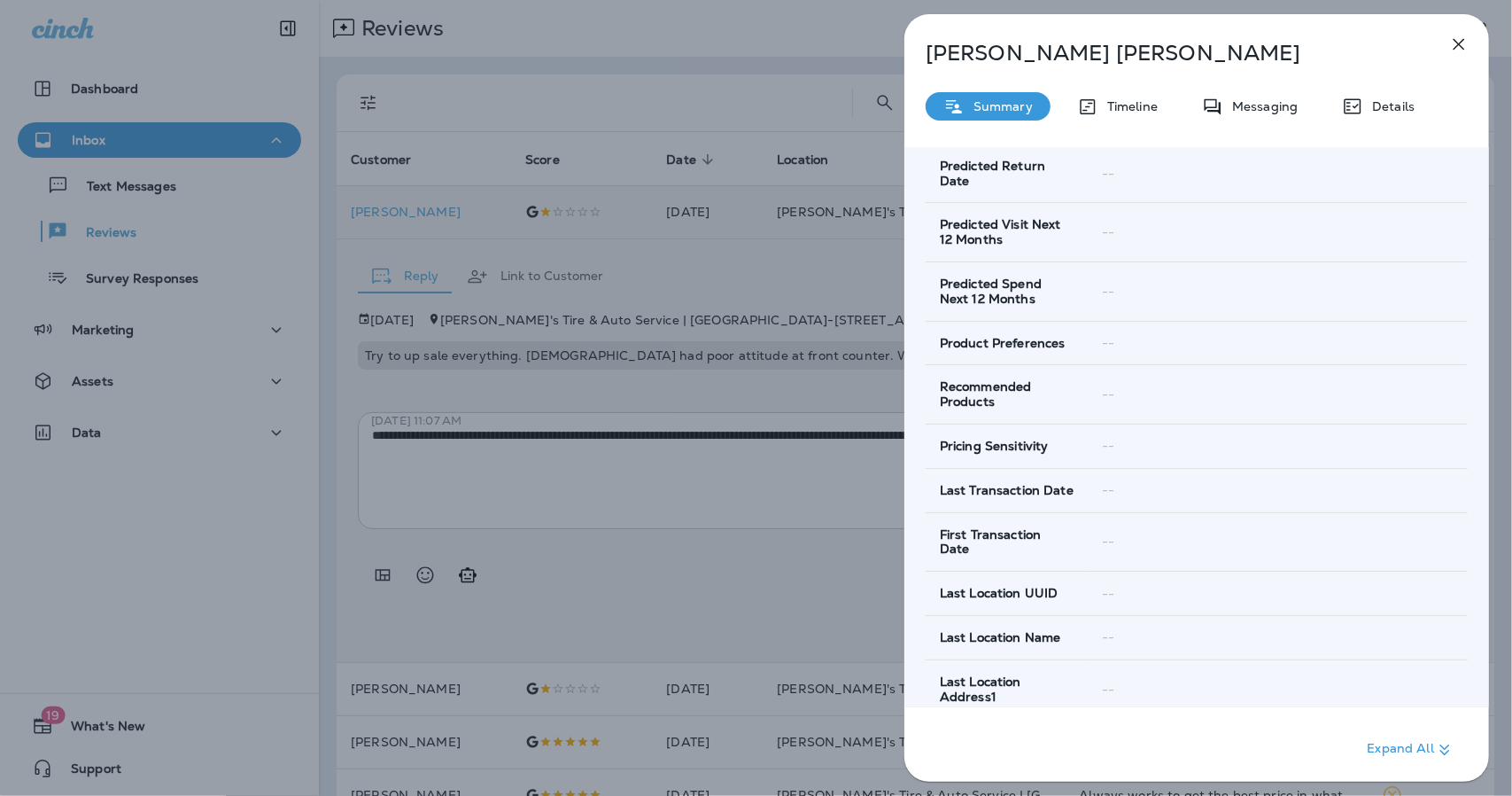
scroll to position [0, 0]
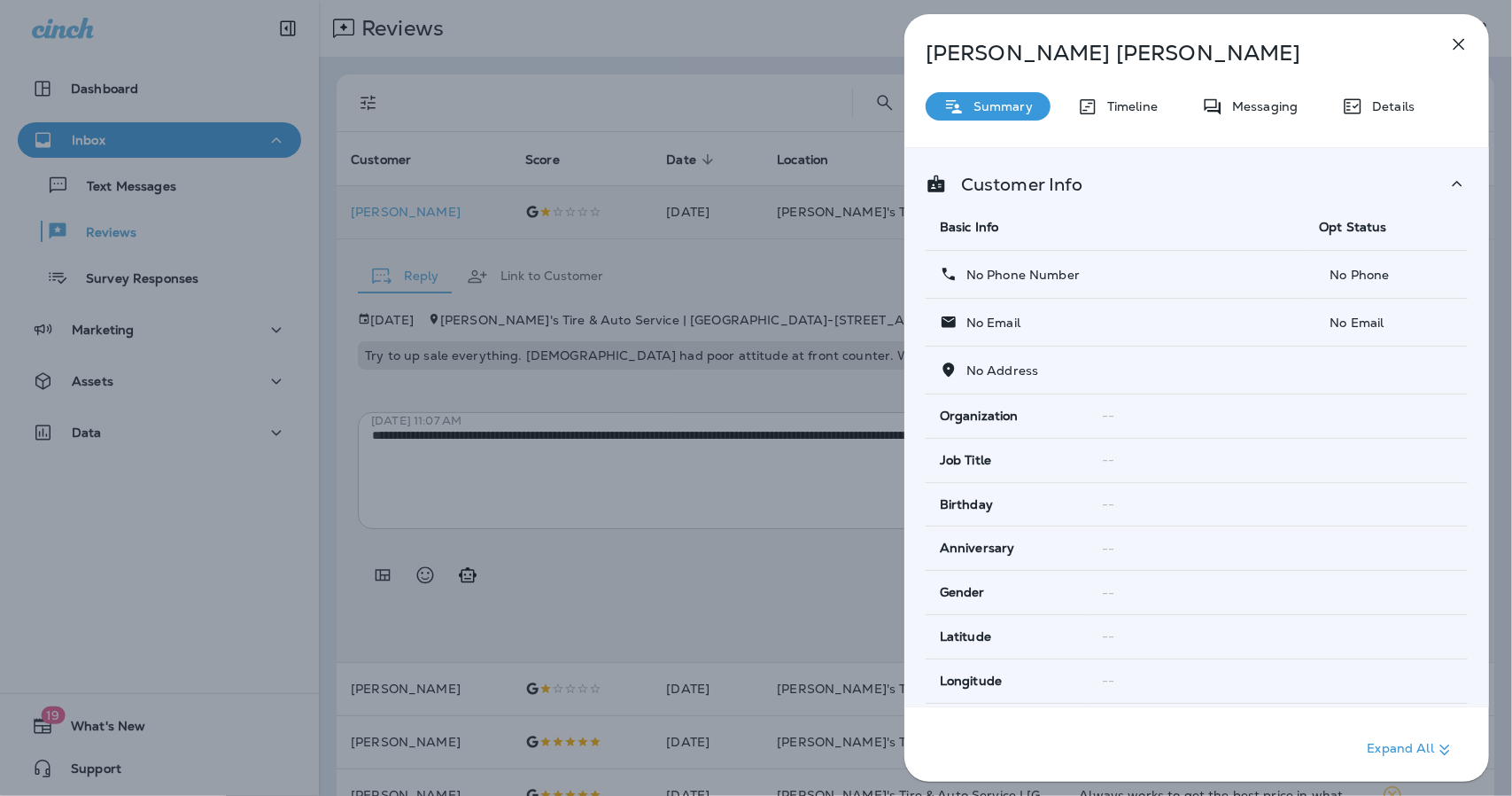
click at [1099, 128] on div "scott martin Summary Timeline Messaging Details Customer Info Basic Info Opt St…" at bounding box center [1197, 403] width 585 height 778
click at [1115, 116] on div "Timeline" at bounding box center [1118, 106] width 116 height 29
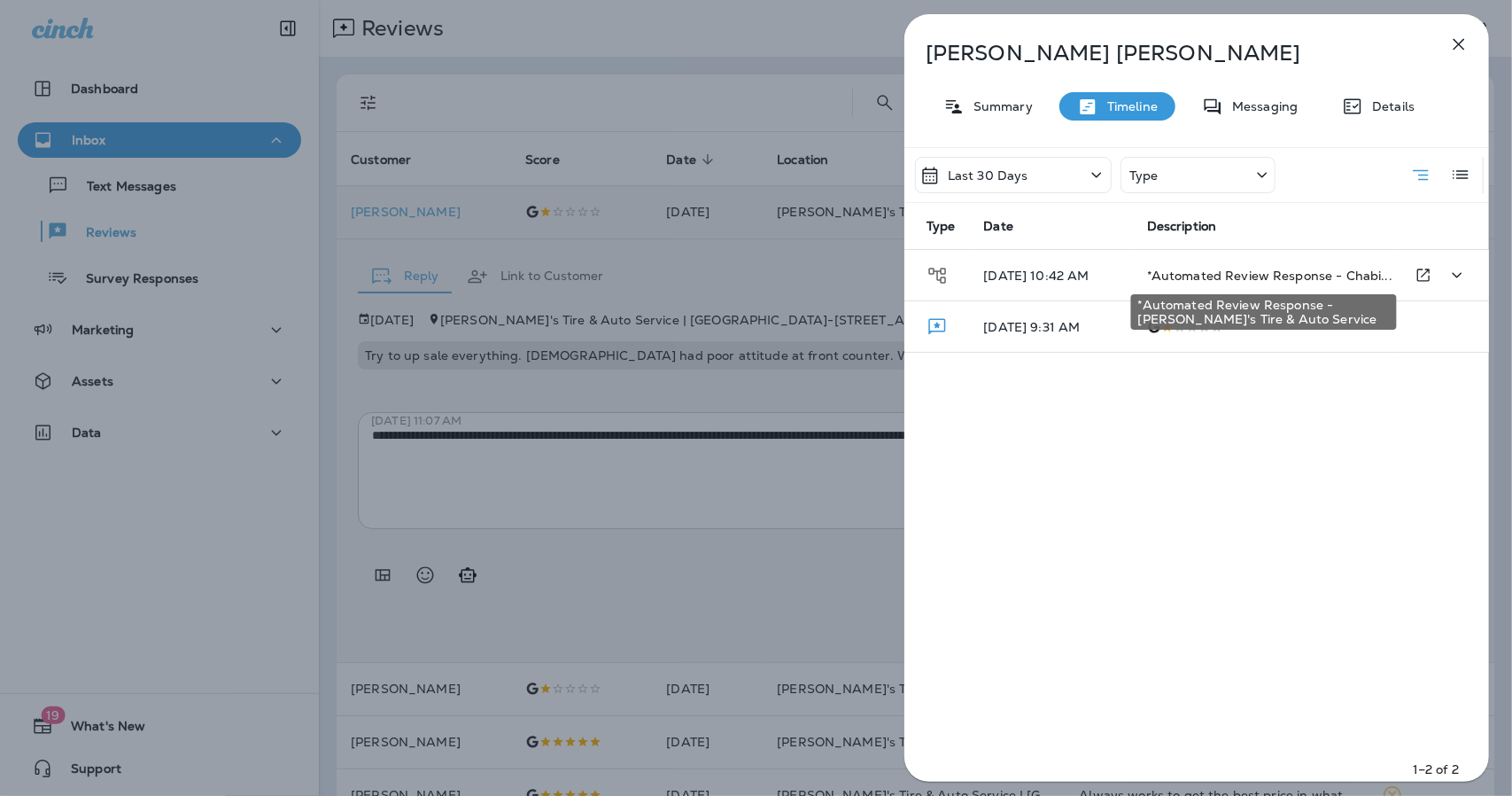
click at [1202, 269] on span "*Automated Review Response - Chabi..." at bounding box center [1269, 276] width 245 height 16
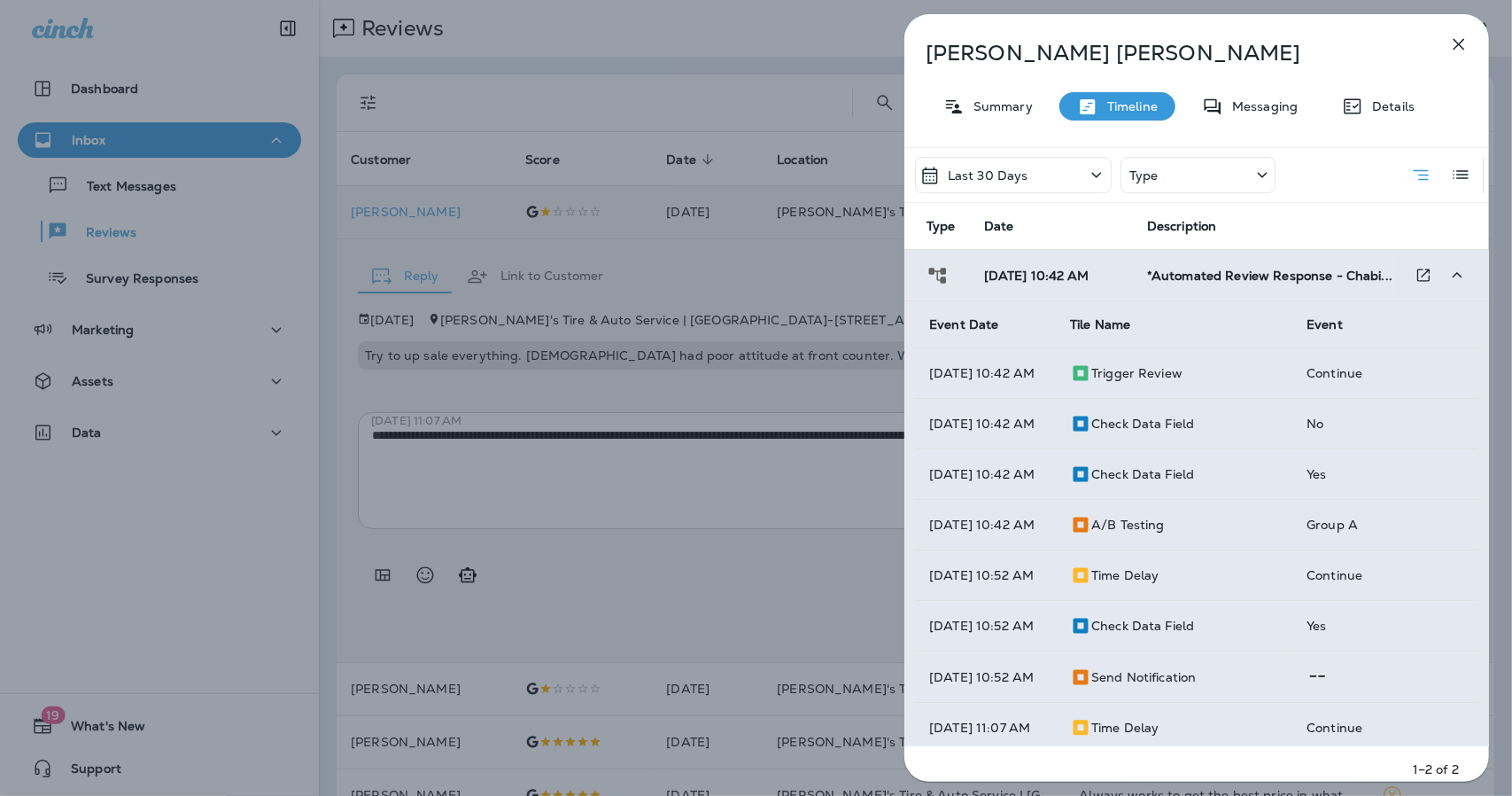
click at [1295, 283] on td "*Automated Review Response - Chabi..." at bounding box center [1263, 276] width 260 height 52
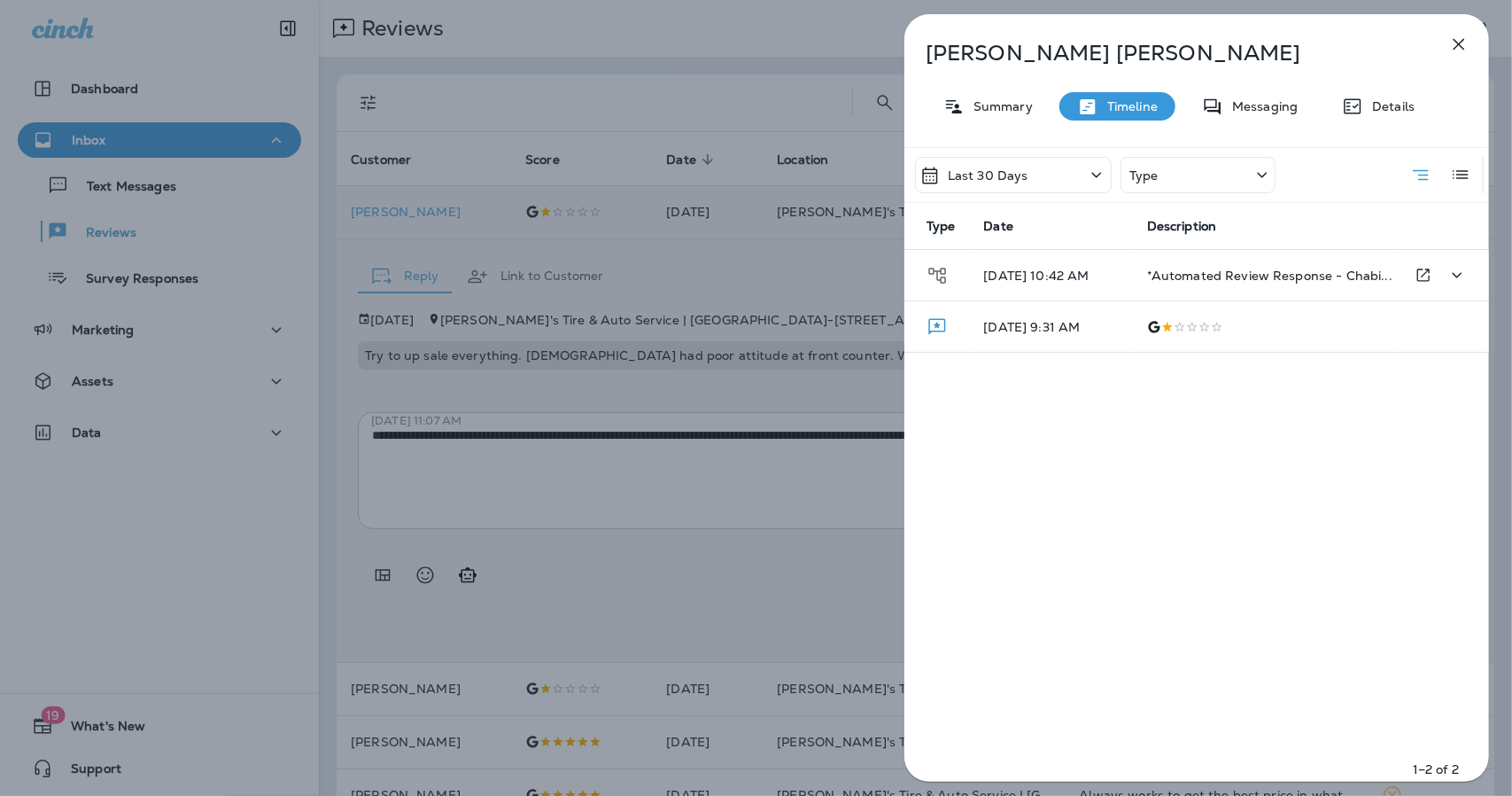
click at [1295, 283] on td "*Automated Review Response - Chabi..." at bounding box center [1263, 276] width 260 height 52
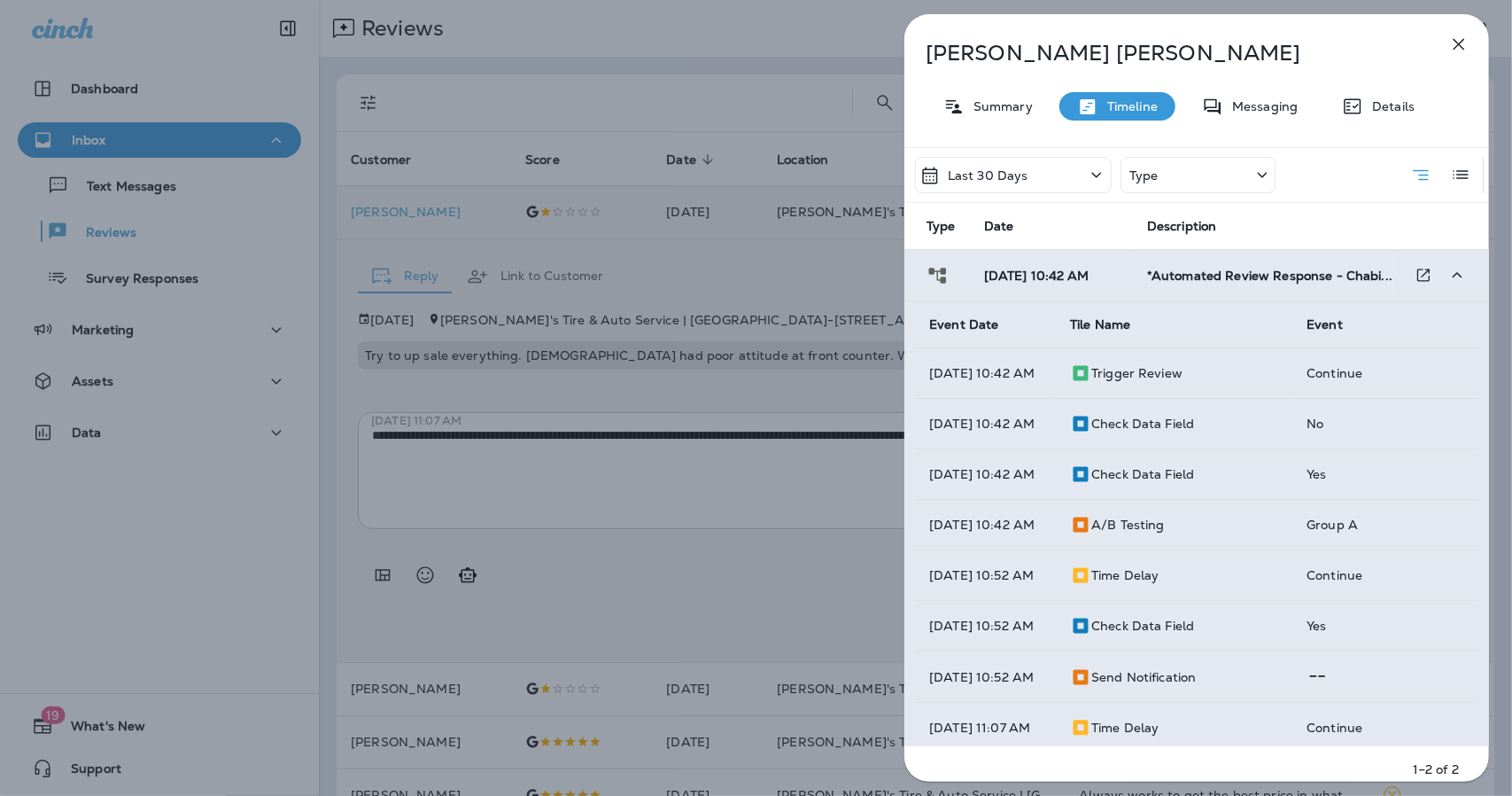
click at [1276, 283] on td "*Automated Review Response - Chabi..." at bounding box center [1263, 276] width 260 height 52
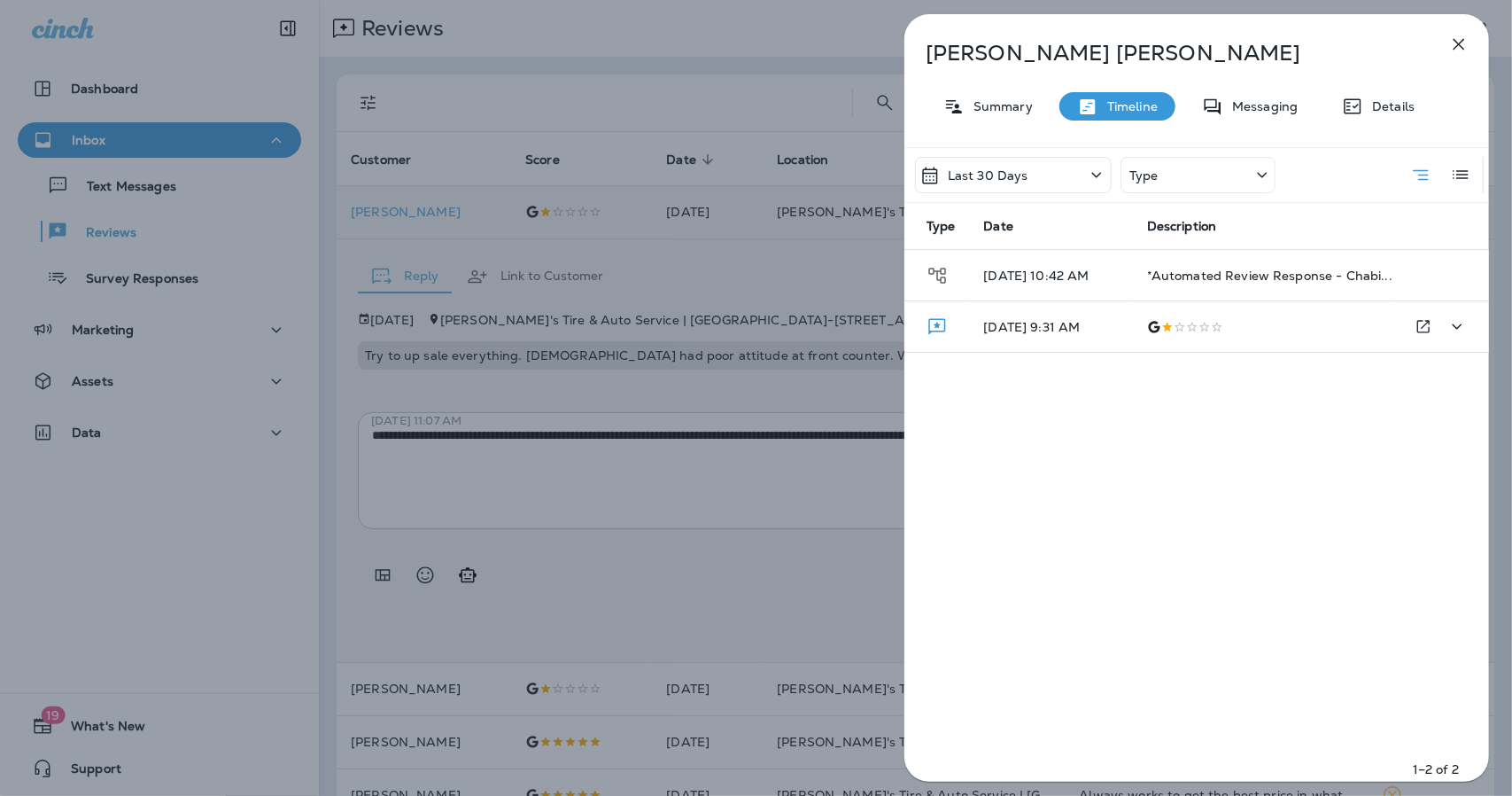
click at [1042, 323] on p "09/5/25 9:31 AM" at bounding box center [1052, 328] width 135 height 14
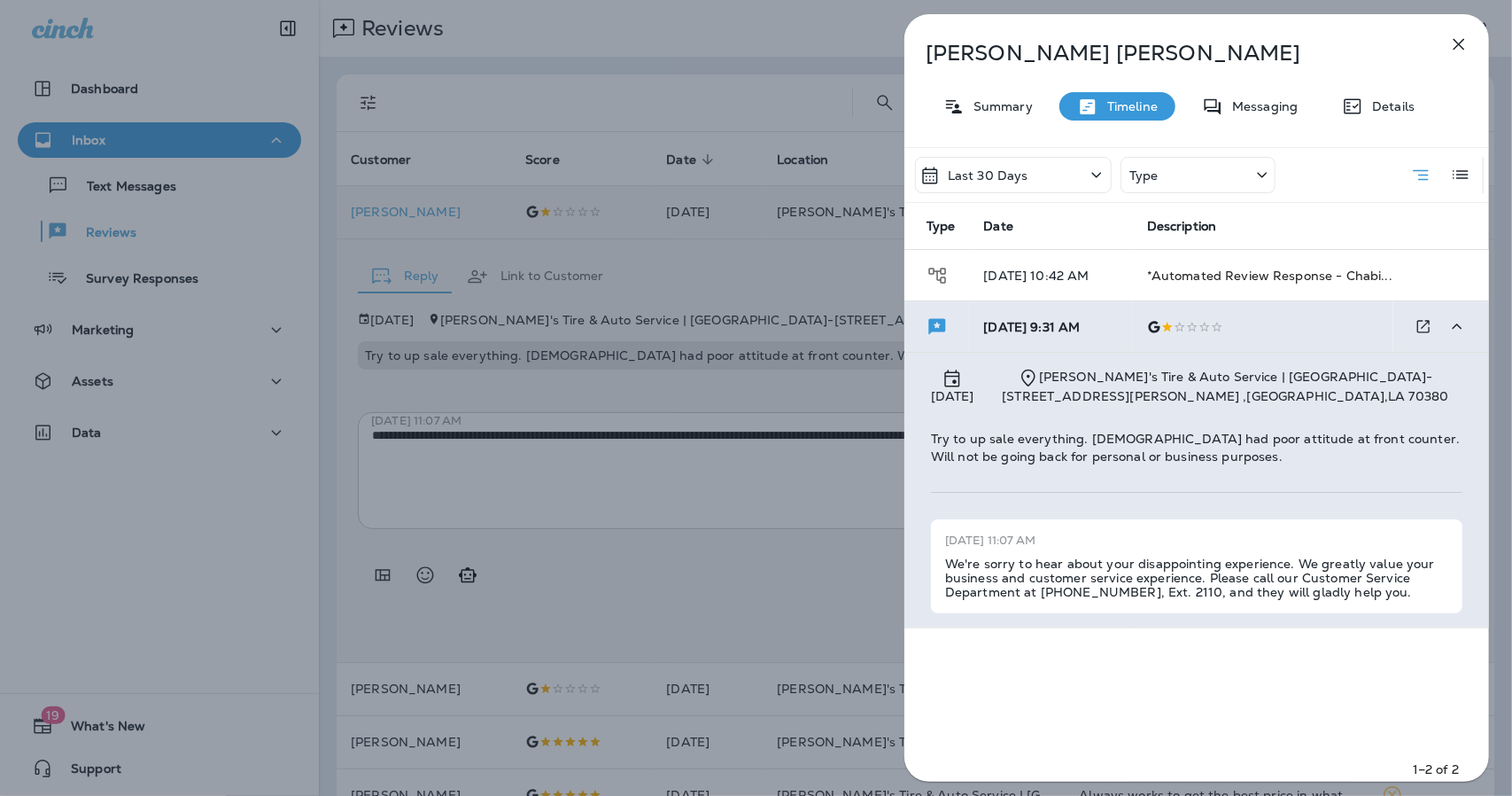
click at [1456, 53] on icon "button" at bounding box center [1459, 45] width 21 height 21
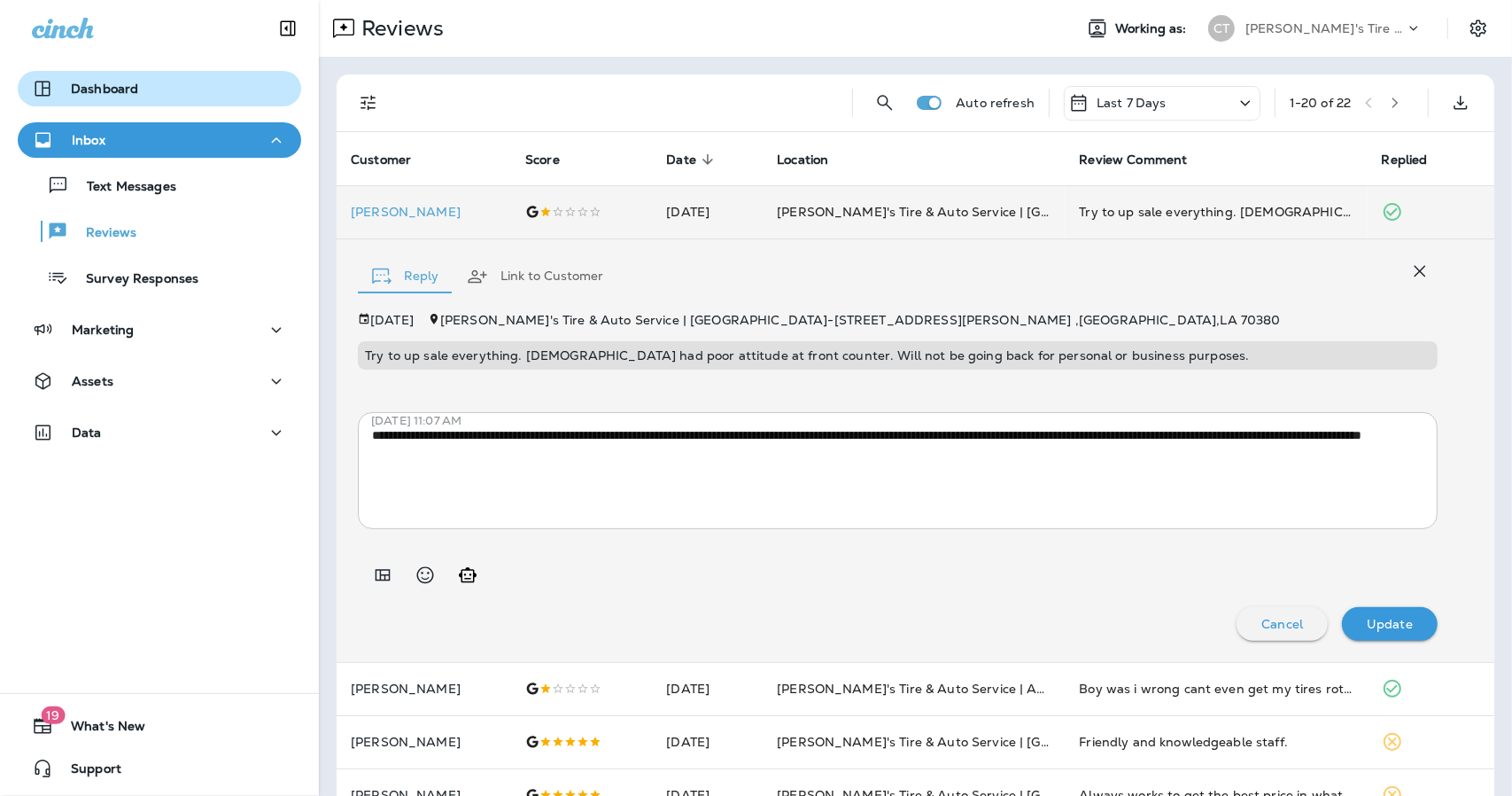
click at [97, 98] on div "Dashboard" at bounding box center [85, 88] width 106 height 21
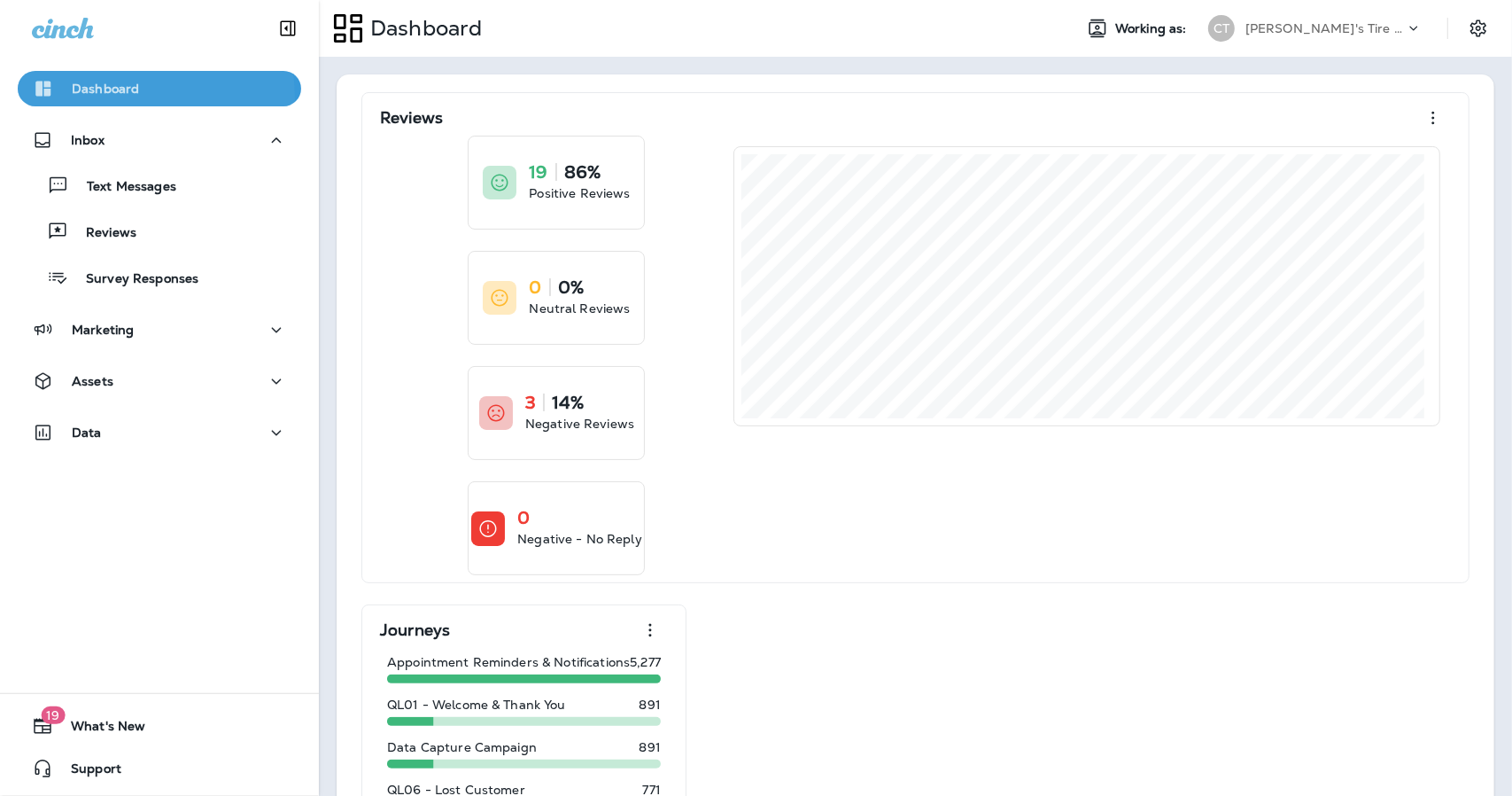
click at [97, 98] on div "Dashboard" at bounding box center [86, 88] width 107 height 21
